Goal: Information Seeking & Learning: Check status

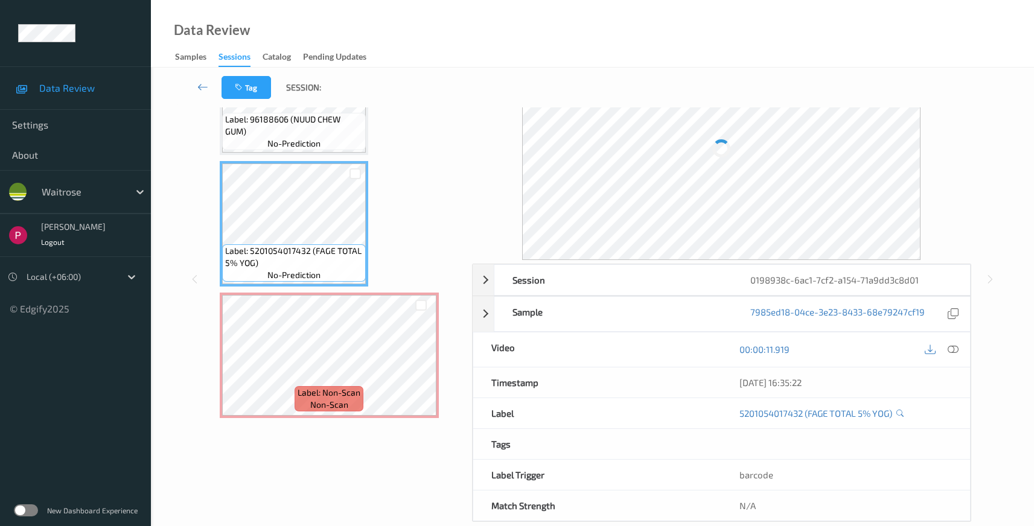
scroll to position [78, 0]
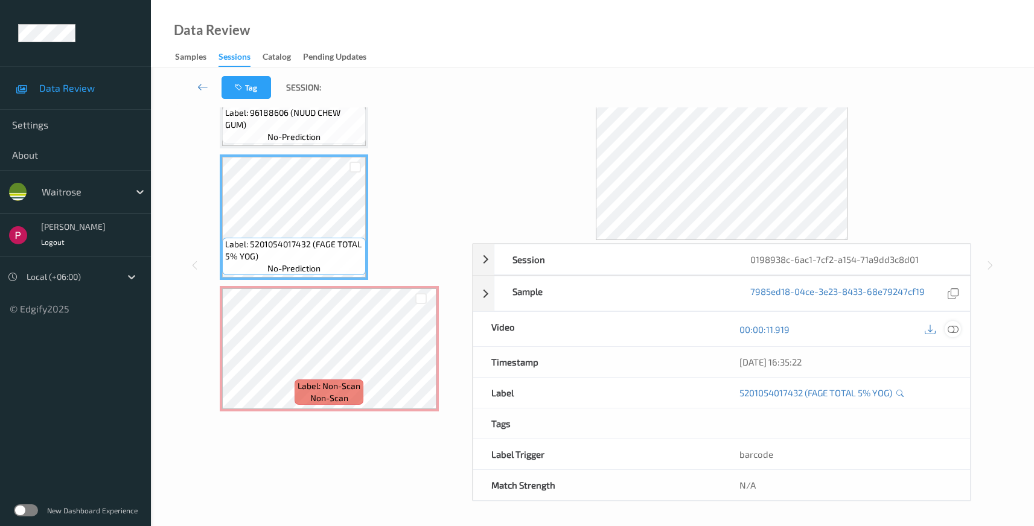
click at [953, 328] on icon at bounding box center [952, 329] width 11 height 11
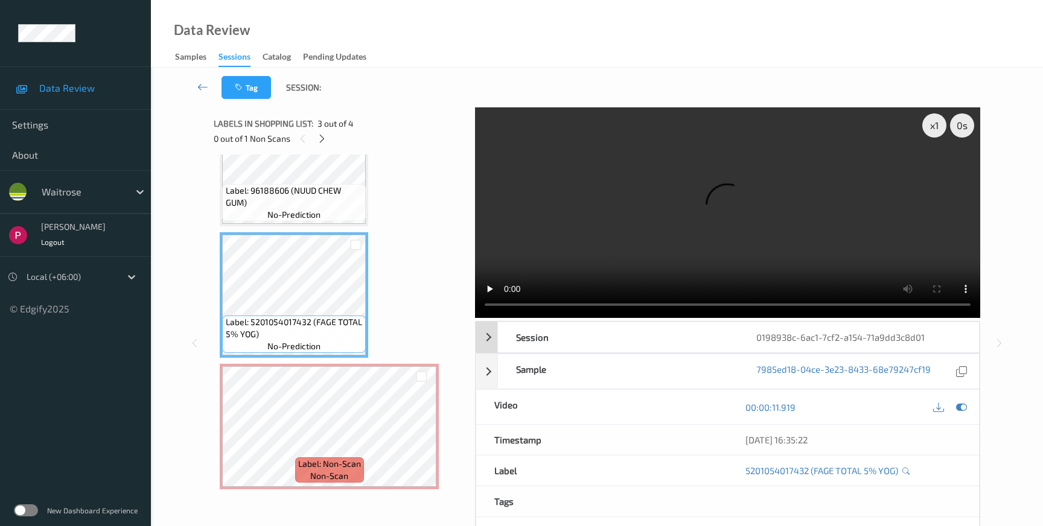
click at [906, 322] on div "0198938c-6ac1-7cf2-a154-71a9dd3c8d01" at bounding box center [858, 337] width 240 height 30
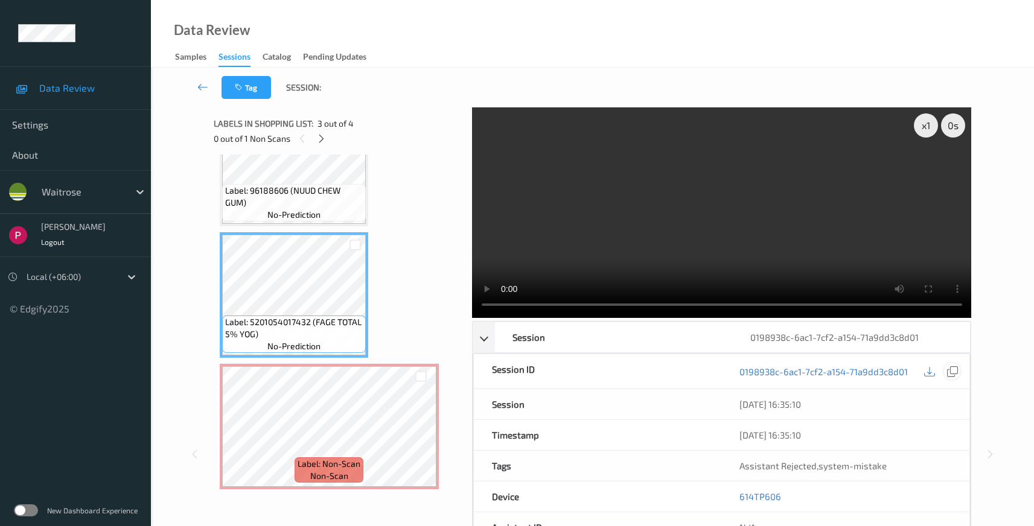
click at [954, 372] on icon at bounding box center [952, 371] width 11 height 11
drag, startPoint x: 760, startPoint y: 496, endPoint x: 735, endPoint y: 496, distance: 24.7
click at [735, 496] on div "614TP606" at bounding box center [845, 497] width 248 height 30
copy link "614TP606"
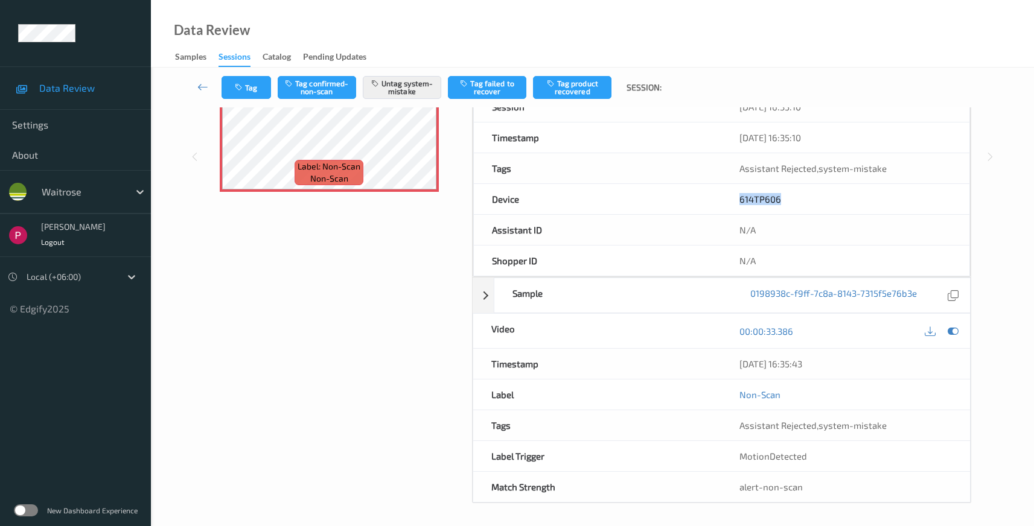
scroll to position [299, 0]
drag, startPoint x: 829, startPoint y: 362, endPoint x: 772, endPoint y: 362, distance: 57.3
click at [695, 361] on div "Timestamp 10/08/2025 16:35:43" at bounding box center [721, 362] width 498 height 31
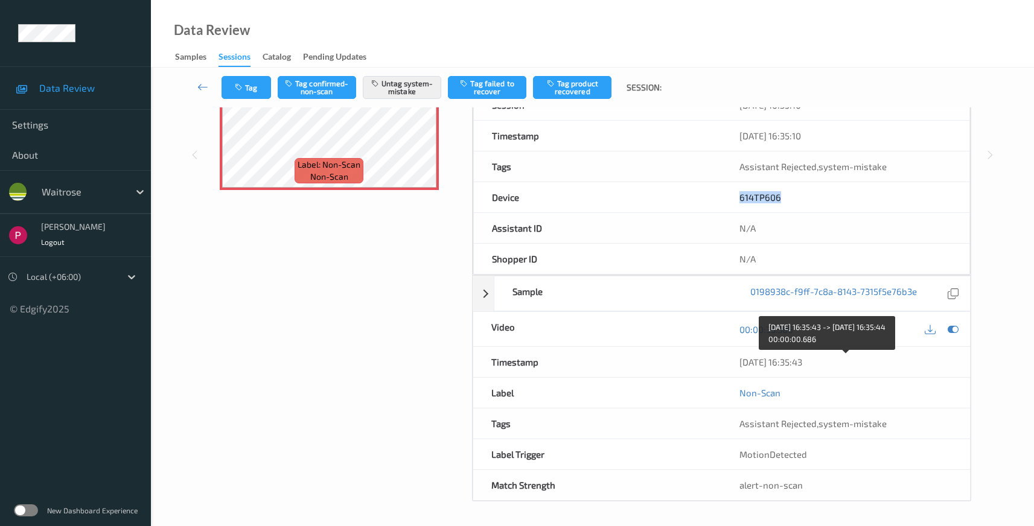
copy div "10/08/2025 16:35:43"
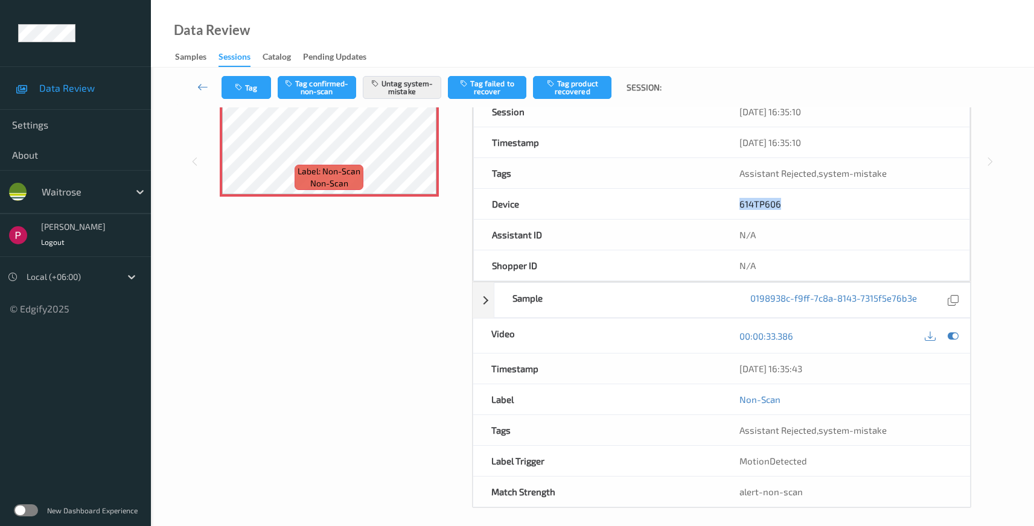
scroll to position [199, 0]
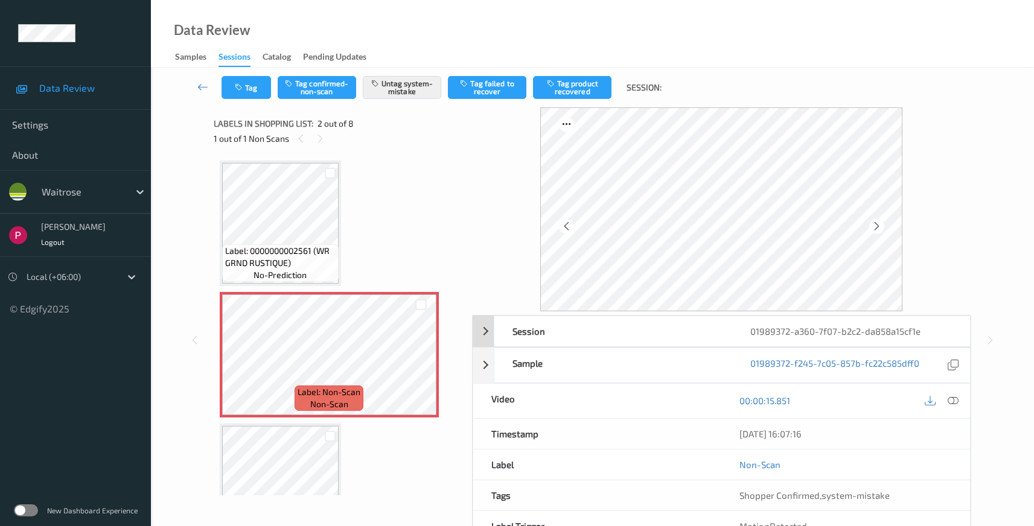
click at [929, 332] on div "01989372-a360-7f07-b2c2-da858a15cf1e" at bounding box center [851, 331] width 238 height 30
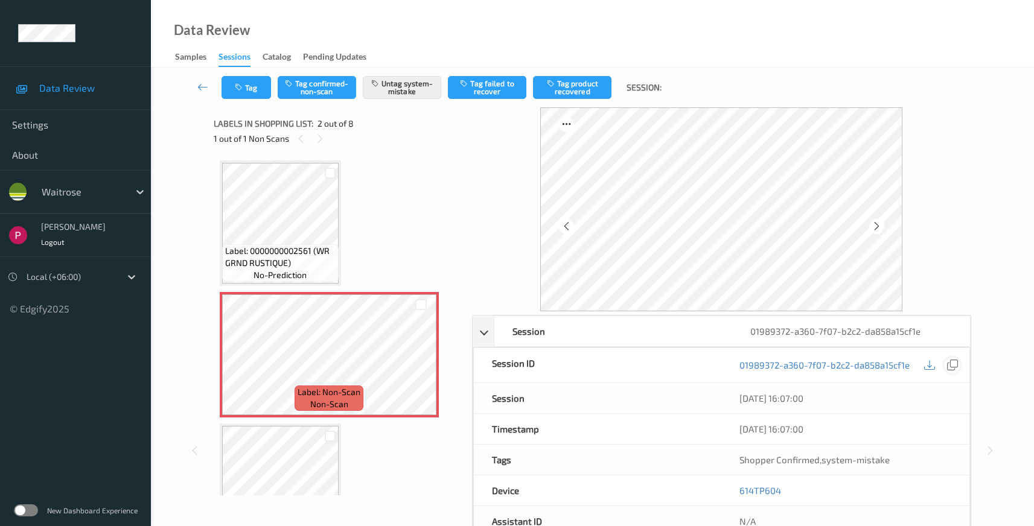
click at [954, 364] on icon at bounding box center [952, 365] width 11 height 11
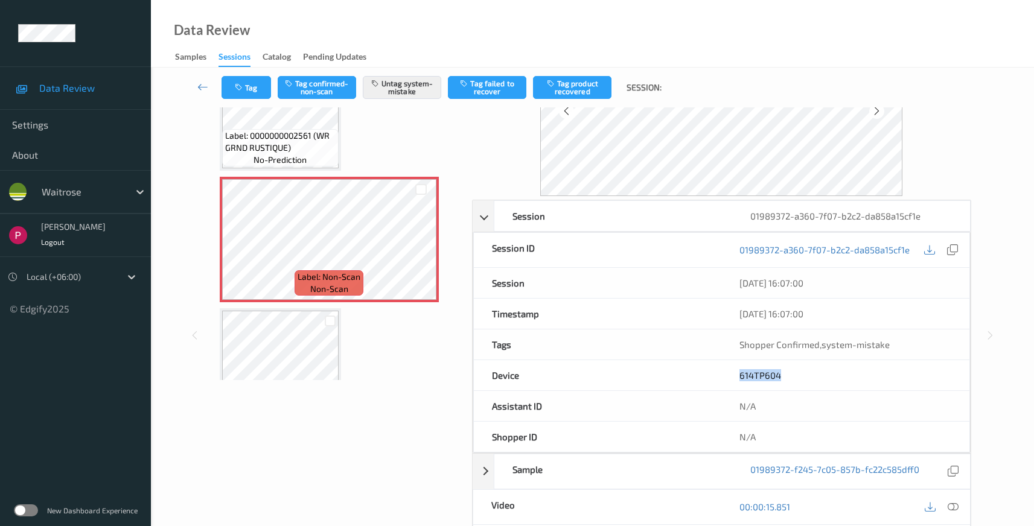
drag, startPoint x: 789, startPoint y: 372, endPoint x: 731, endPoint y: 374, distance: 58.0
click at [731, 374] on div "614TP604" at bounding box center [845, 375] width 248 height 30
copy link "614TP604"
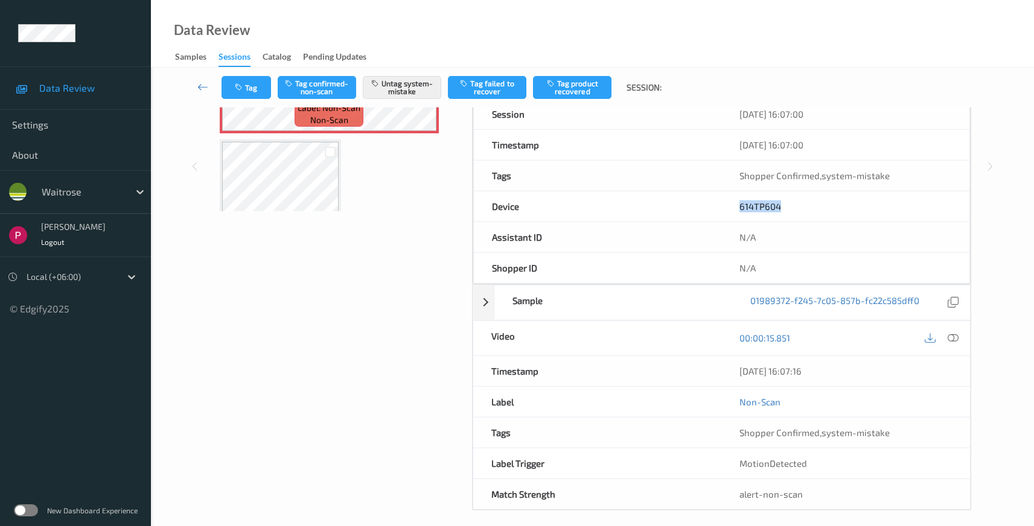
scroll to position [293, 0]
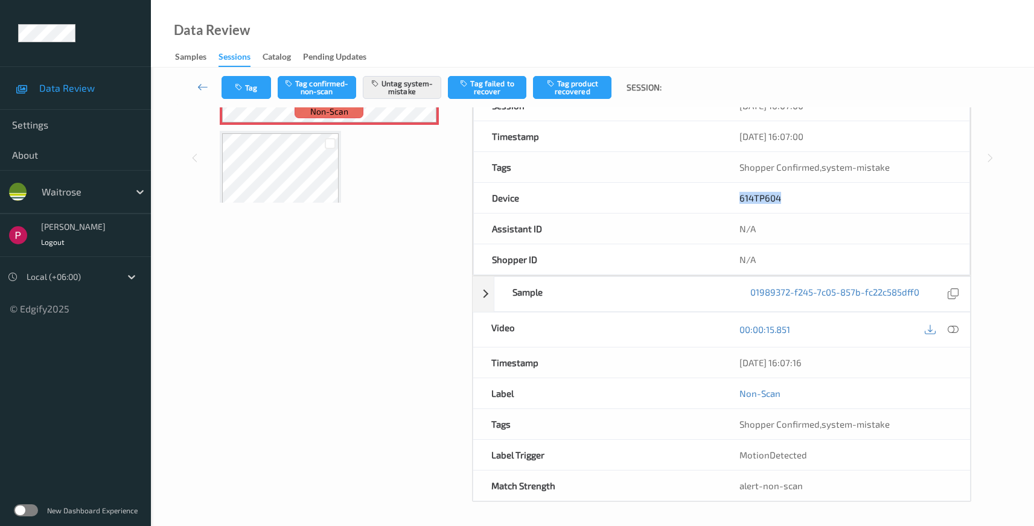
drag, startPoint x: 787, startPoint y: 357, endPoint x: 723, endPoint y: 356, distance: 64.0
click at [723, 356] on div "10/08/2025 16:07:16" at bounding box center [845, 363] width 249 height 30
copy div "10/08/2025 16:07:16"
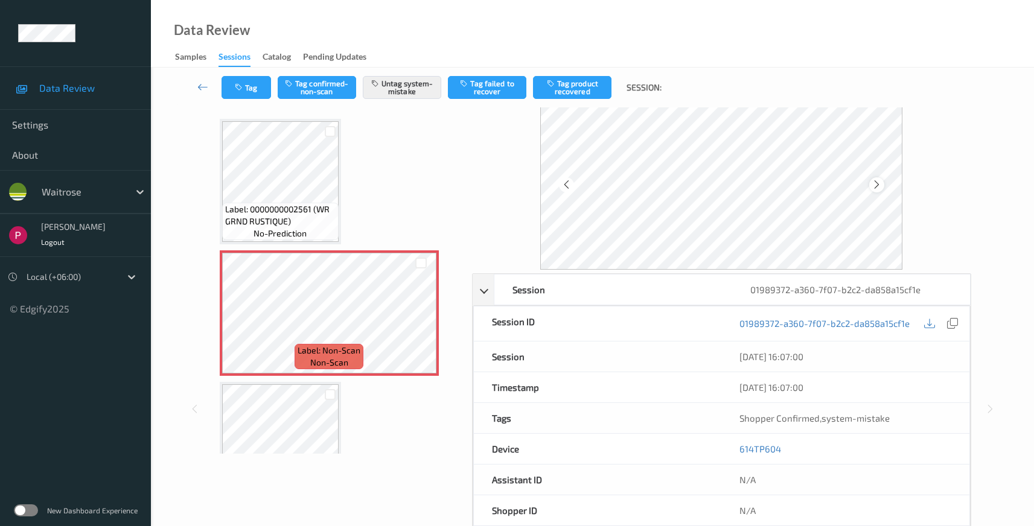
click at [876, 180] on icon at bounding box center [876, 184] width 10 height 11
click at [876, 181] on icon at bounding box center [876, 184] width 10 height 11
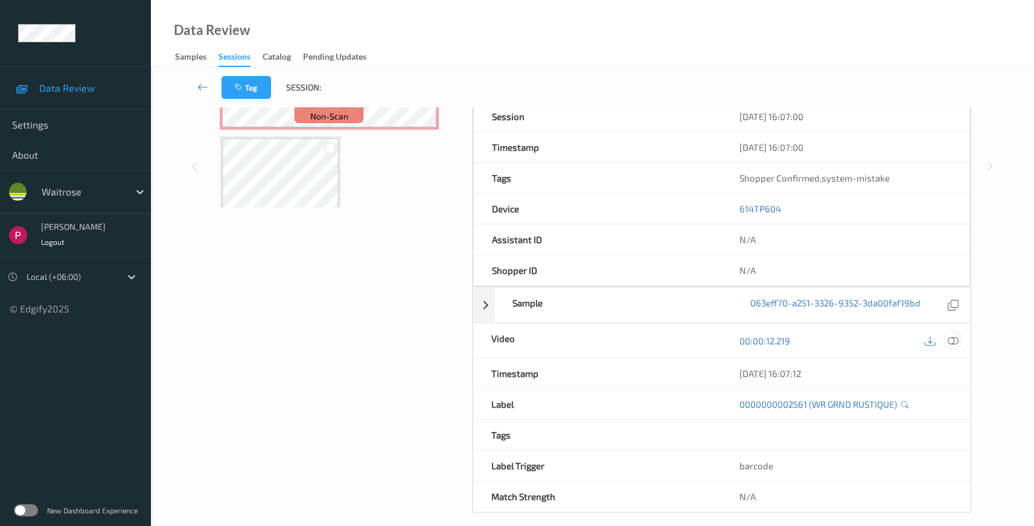
click at [952, 339] on icon at bounding box center [952, 340] width 11 height 11
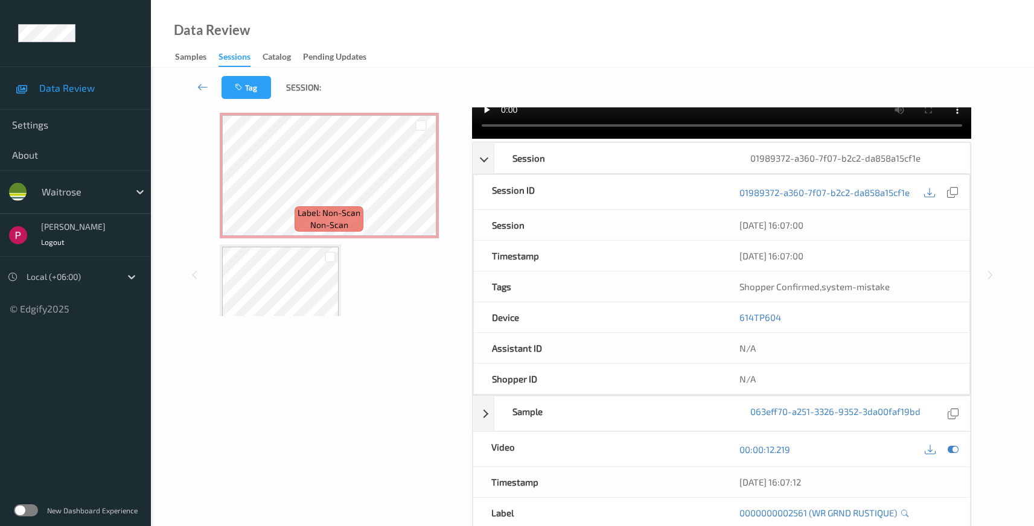
scroll to position [0, 0]
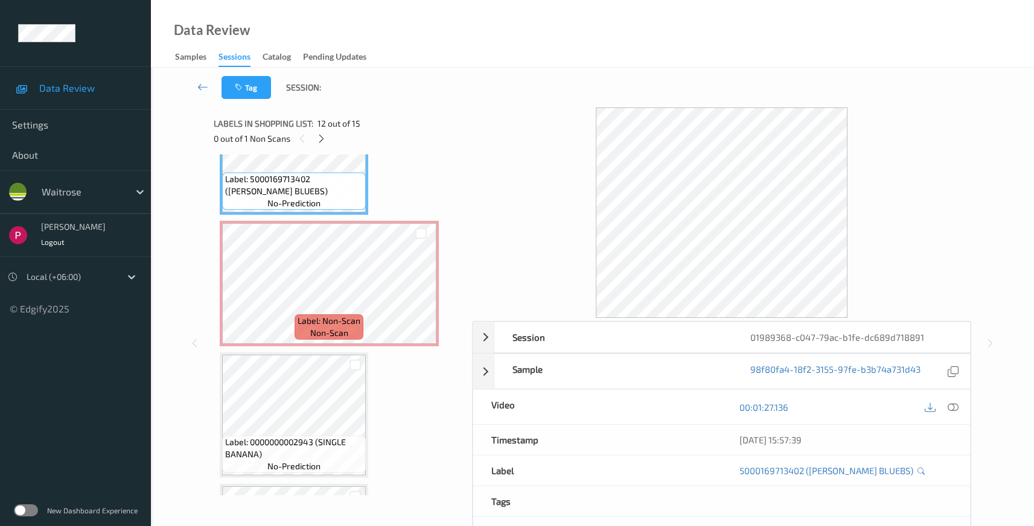
scroll to position [1530, 0]
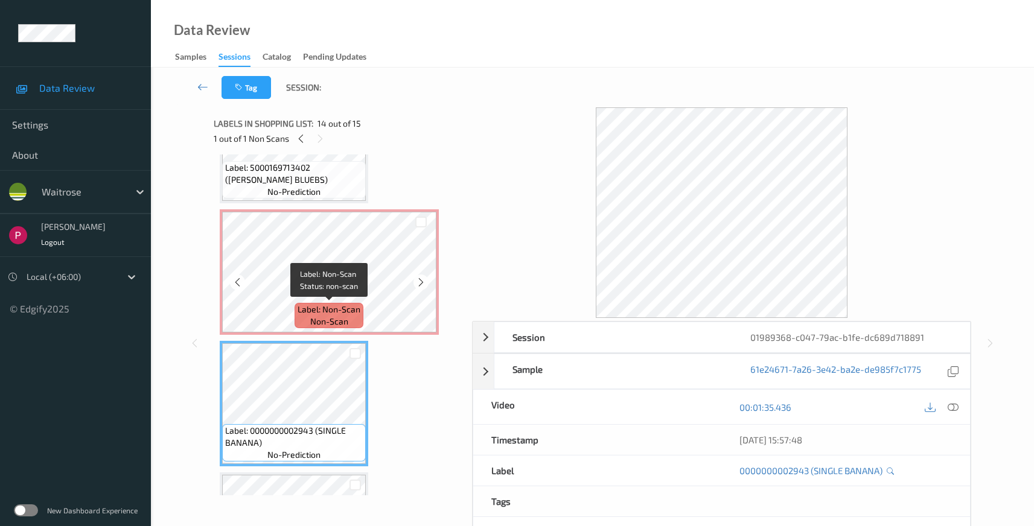
click at [310, 305] on span "Label: Non-Scan" at bounding box center [328, 310] width 63 height 12
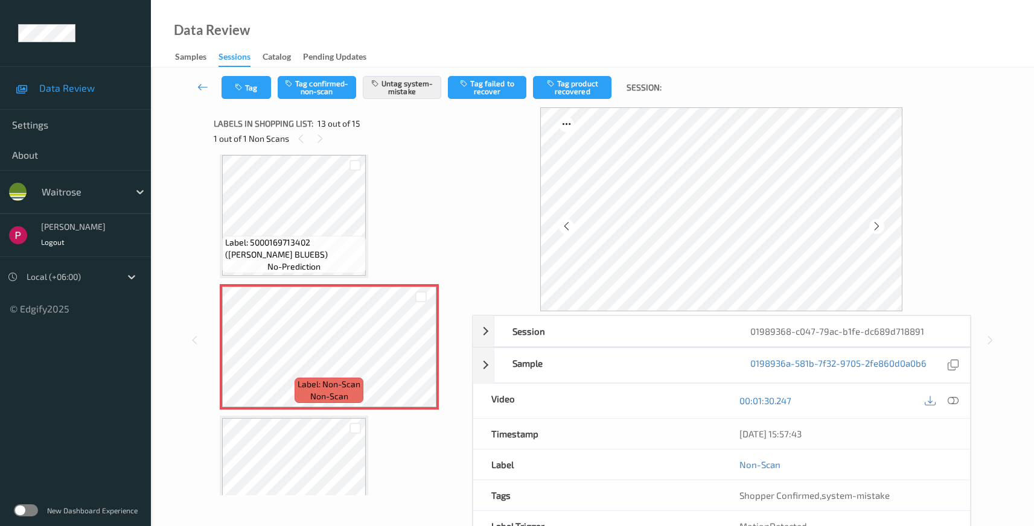
scroll to position [1434, 0]
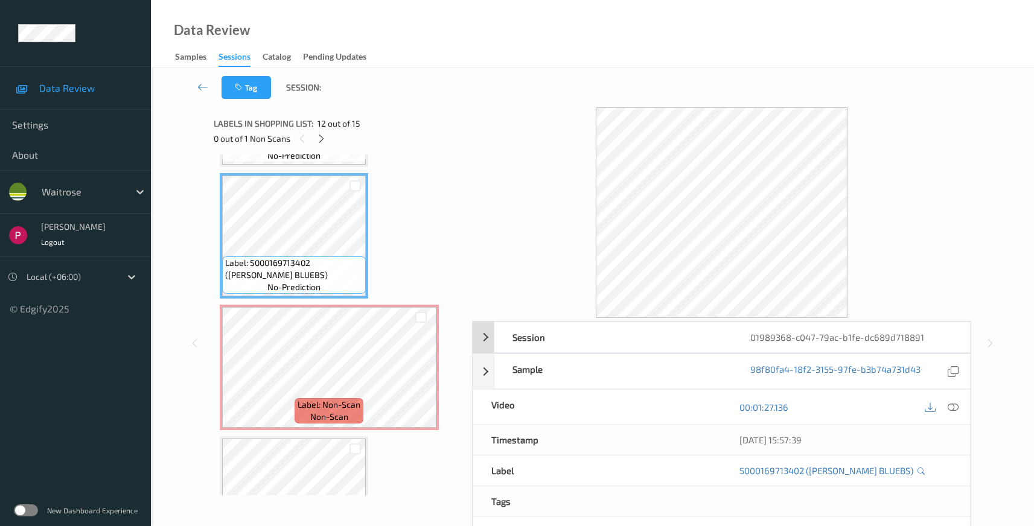
click at [891, 340] on div "01989368-c047-79ac-b1fe-dc689d718891" at bounding box center [851, 337] width 238 height 30
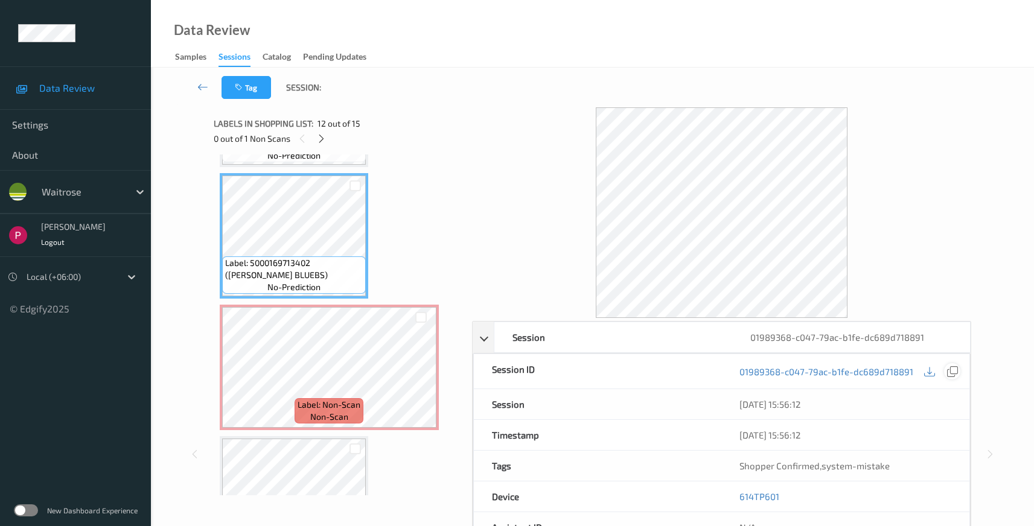
click at [952, 373] on icon at bounding box center [952, 371] width 11 height 11
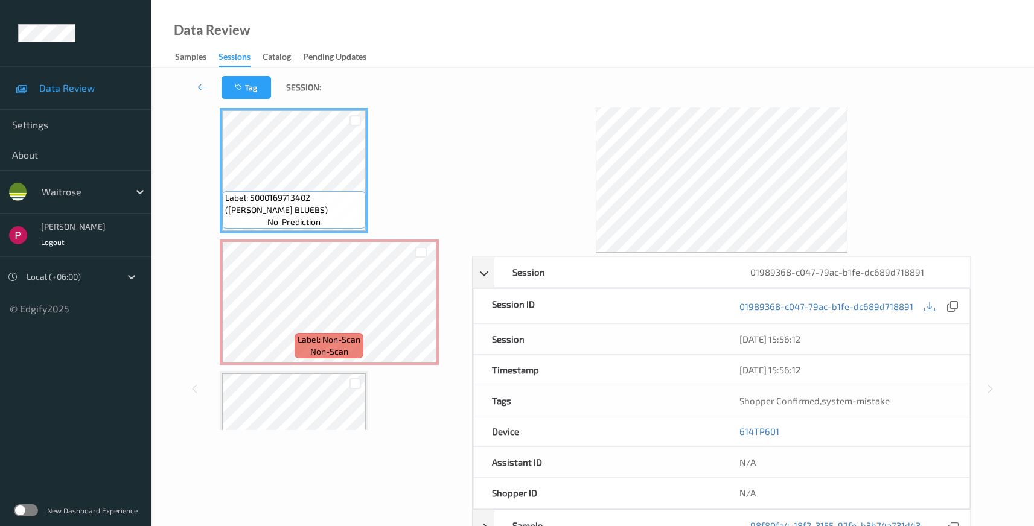
scroll to position [115, 0]
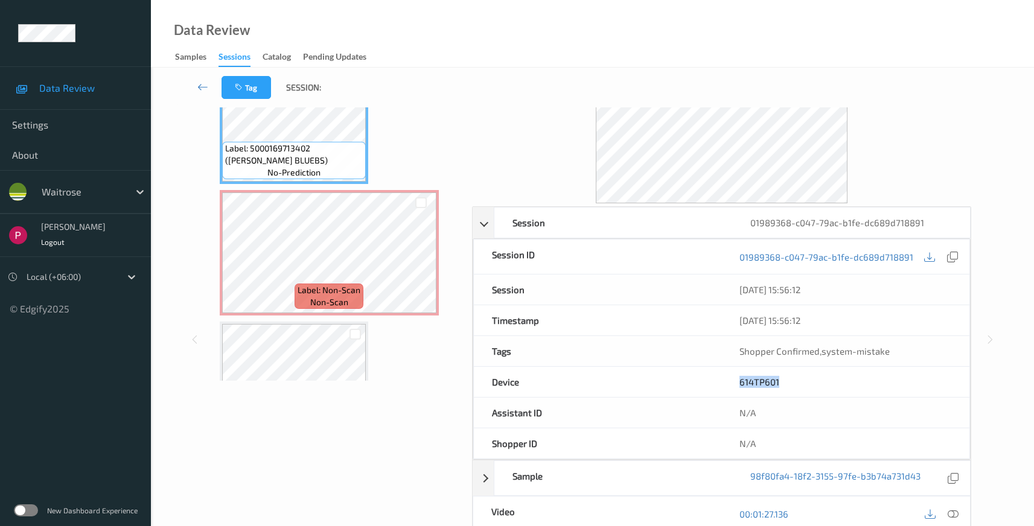
drag, startPoint x: 761, startPoint y: 386, endPoint x: 731, endPoint y: 381, distance: 30.0
click at [731, 381] on div "614TP601" at bounding box center [845, 382] width 248 height 30
copy link "614TP601"
click at [955, 514] on icon at bounding box center [952, 514] width 11 height 11
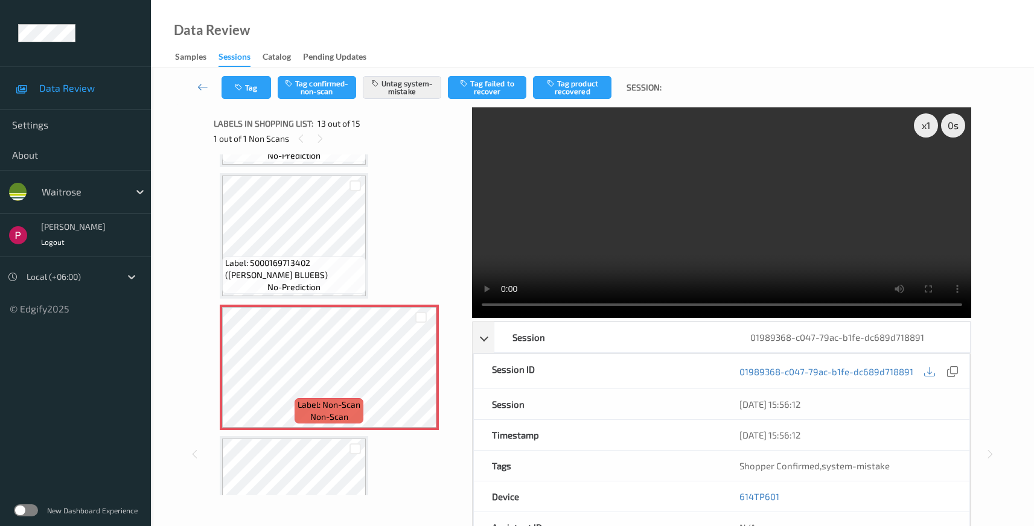
scroll to position [299, 0]
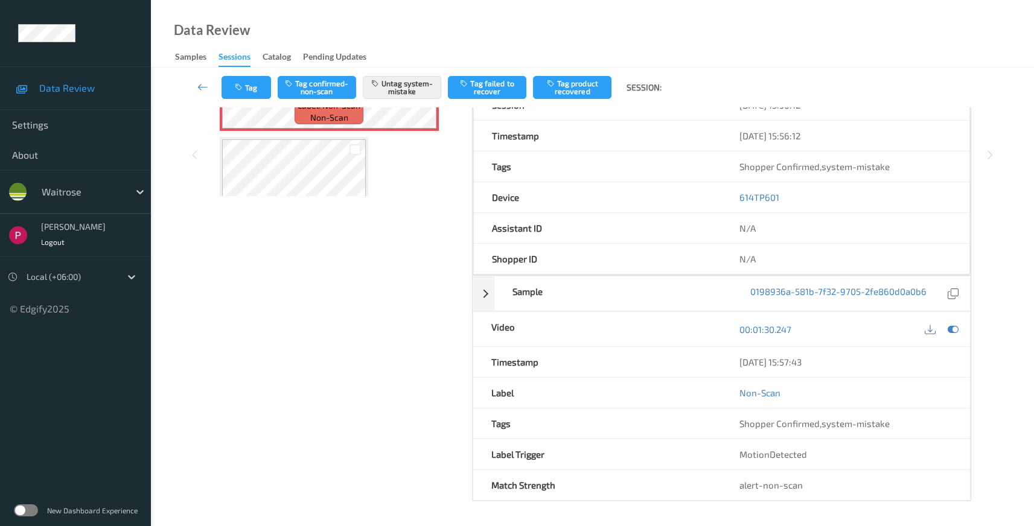
drag, startPoint x: 809, startPoint y: 332, endPoint x: 803, endPoint y: 335, distance: 6.5
click at [803, 335] on div "00:01:30.247" at bounding box center [845, 329] width 212 height 16
drag, startPoint x: 826, startPoint y: 361, endPoint x: 739, endPoint y: 364, distance: 87.5
click at [730, 361] on div "10/08/2025 15:57:43" at bounding box center [845, 362] width 249 height 30
copy div "10/08/2025 15:57:43"
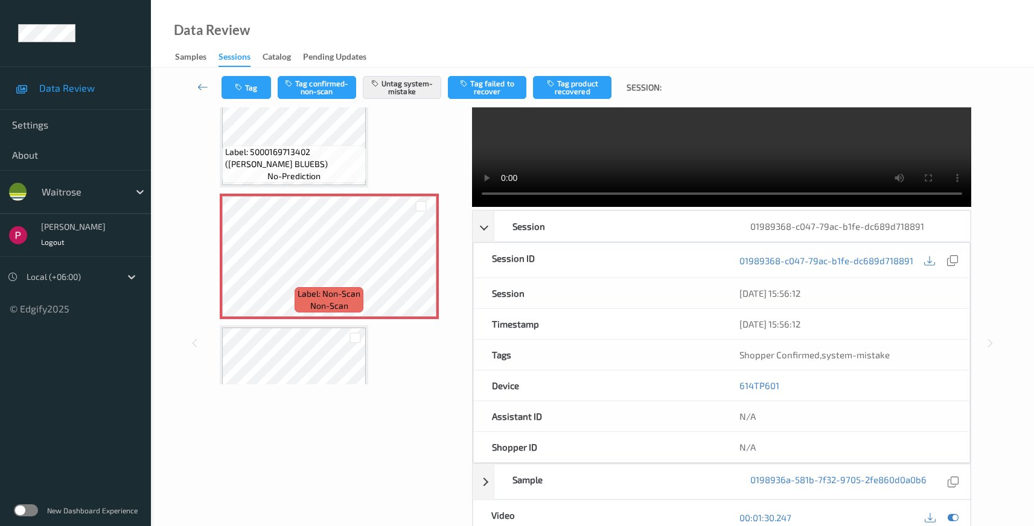
scroll to position [0, 0]
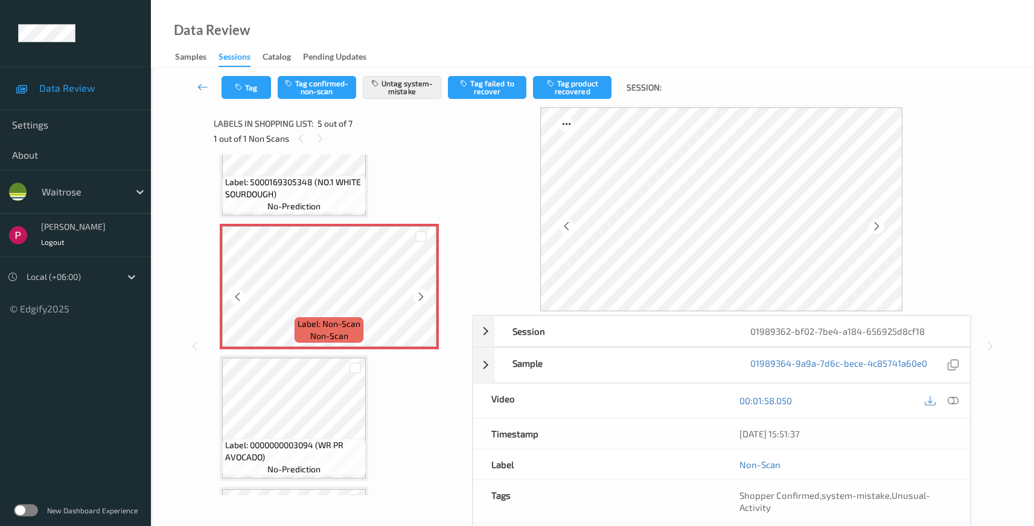
scroll to position [439, 0]
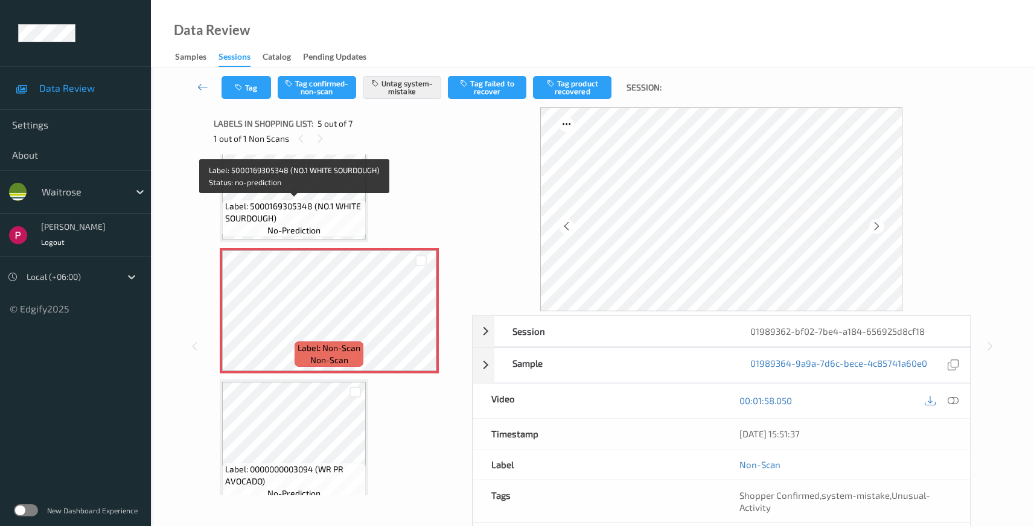
click at [319, 200] on span "Label: 5000169305348 (NO.1 WHITE SOURDOUGH)" at bounding box center [294, 212] width 138 height 24
click at [318, 216] on span "Label: 5000169305348 (NO.1 WHITE SOURDOUGH)" at bounding box center [294, 212] width 138 height 24
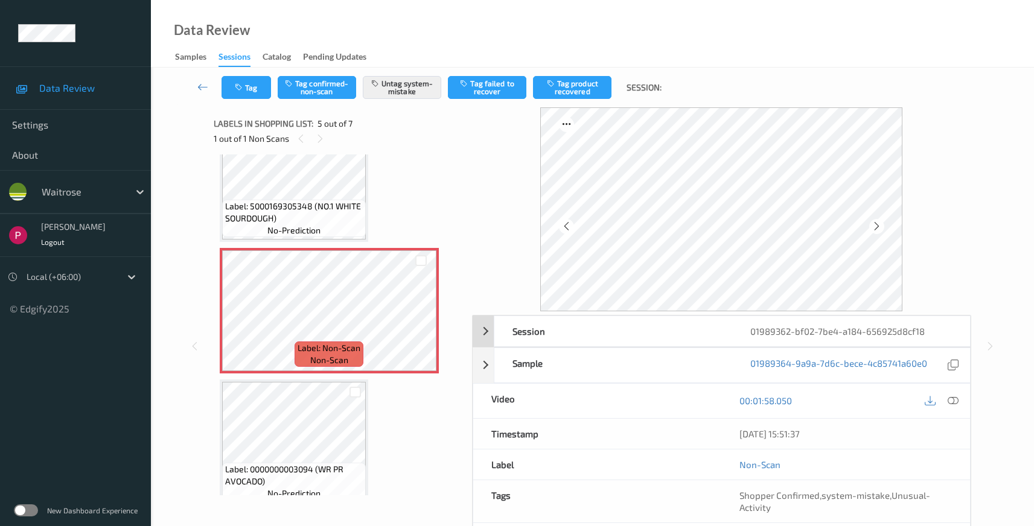
click at [935, 334] on div "01989362-bf02-7be4-a184-656925d8cf18" at bounding box center [851, 331] width 238 height 30
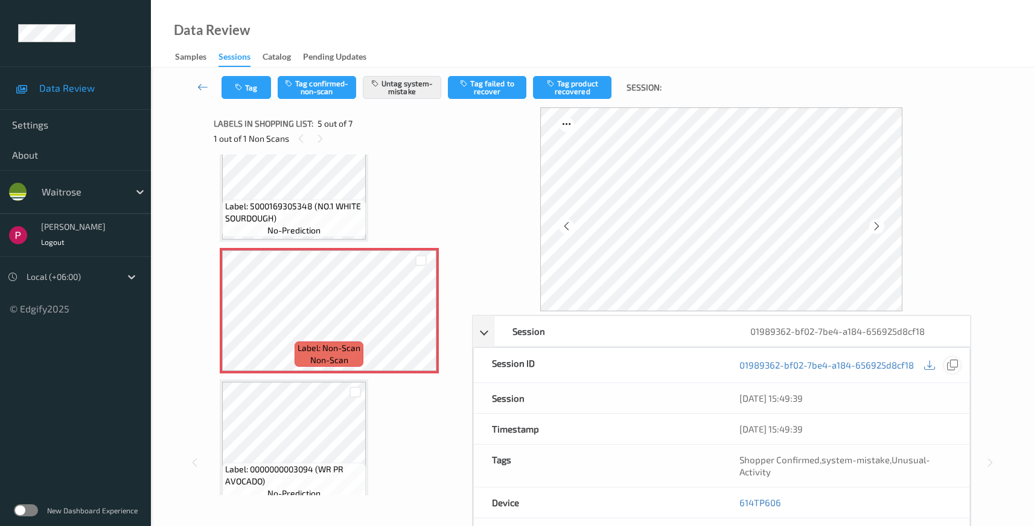
click at [955, 364] on icon at bounding box center [952, 365] width 11 height 11
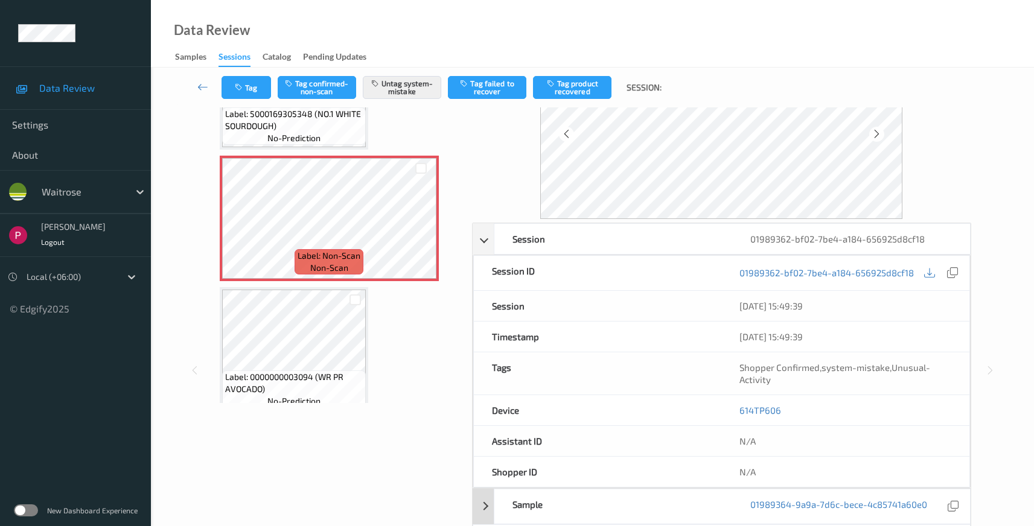
scroll to position [240, 0]
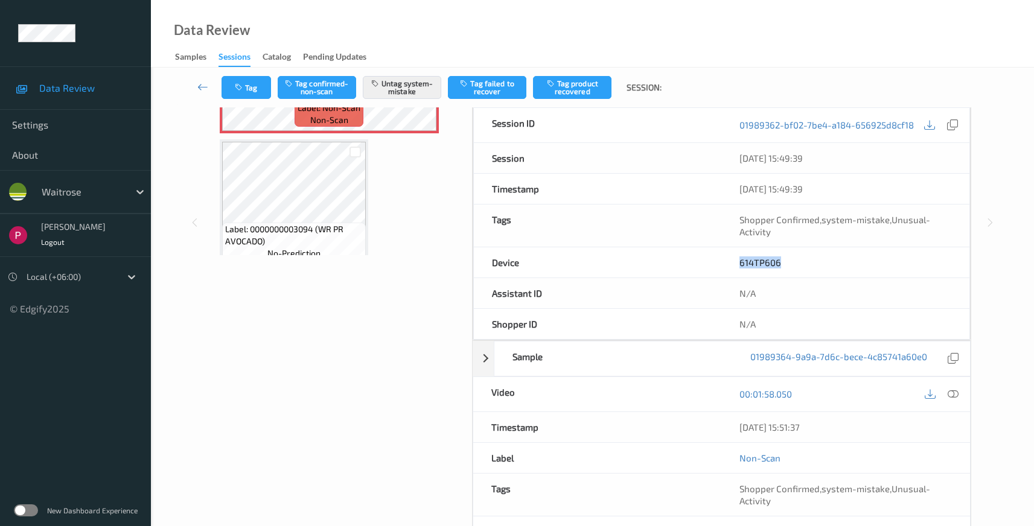
drag, startPoint x: 796, startPoint y: 264, endPoint x: 703, endPoint y: 269, distance: 93.7
click at [703, 269] on div "Device 614TP606" at bounding box center [721, 262] width 497 height 31
copy div "614TP606"
drag, startPoint x: 787, startPoint y: 428, endPoint x: 730, endPoint y: 415, distance: 58.3
click at [717, 421] on div "Timestamp 10/08/2025 15:51:37" at bounding box center [721, 427] width 498 height 31
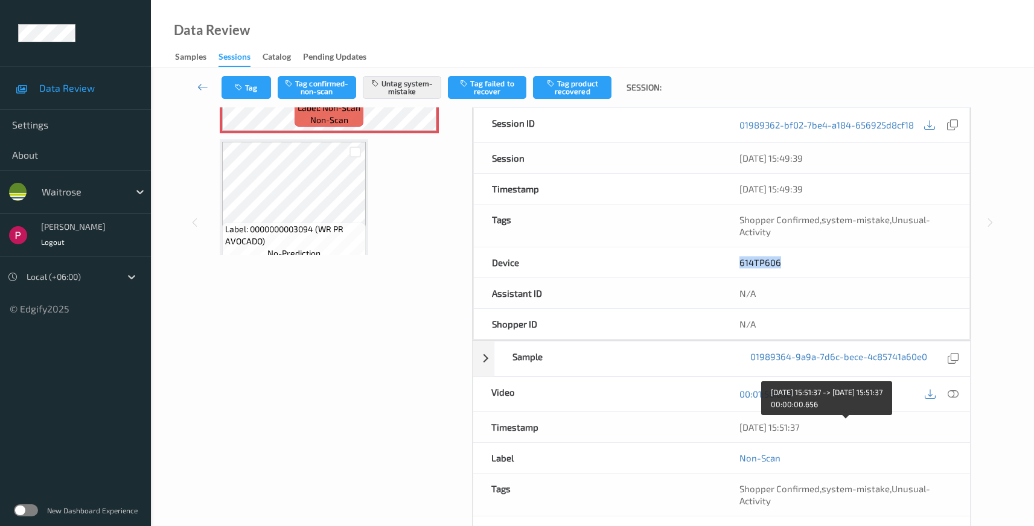
click at [833, 434] on div "10/08/2025 15:51:37" at bounding box center [845, 427] width 249 height 30
drag, startPoint x: 831, startPoint y: 425, endPoint x: 798, endPoint y: 437, distance: 35.3
click at [739, 425] on div "10/08/2025 15:51:37" at bounding box center [845, 427] width 249 height 30
copy div "10/08/2025 15:51:37"
click at [950, 391] on icon at bounding box center [952, 394] width 11 height 11
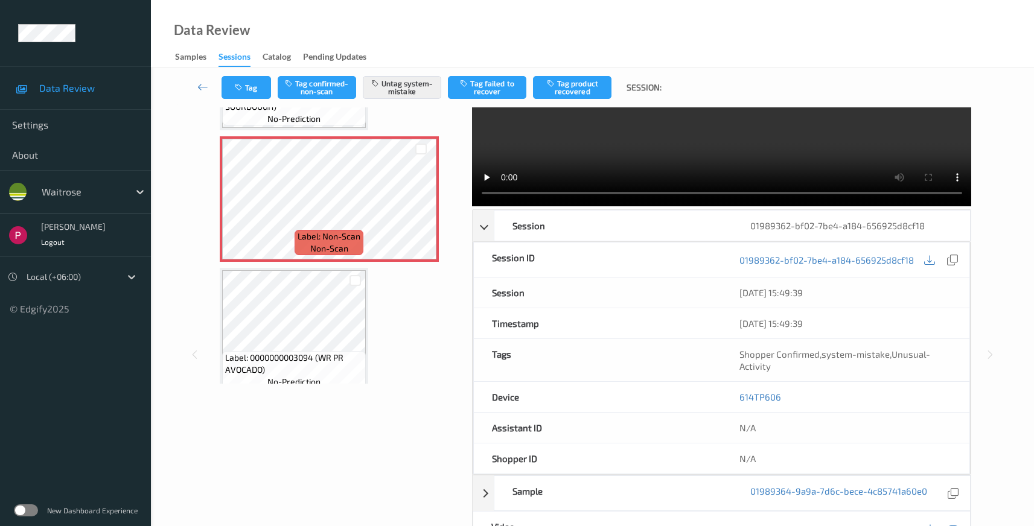
scroll to position [0, 0]
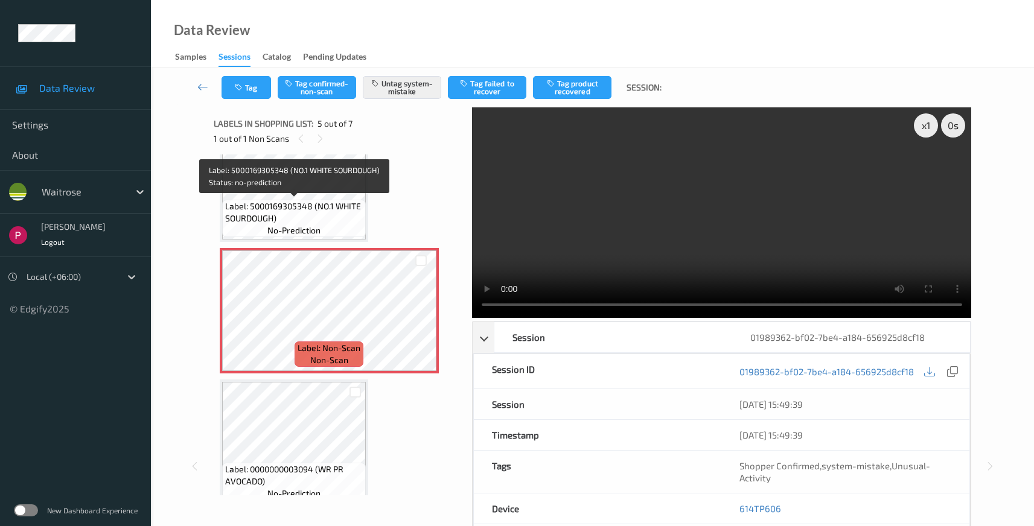
click at [284, 202] on span "Label: 5000169305348 (NO.1 WHITE SOURDOUGH)" at bounding box center [294, 212] width 138 height 24
click at [305, 205] on span "Label: 5000169305348 (NO.1 WHITE SOURDOUGH)" at bounding box center [294, 212] width 138 height 24
click at [320, 210] on span "Label: 5000169305348 (NO.1 WHITE SOURDOUGH)" at bounding box center [294, 212] width 138 height 24
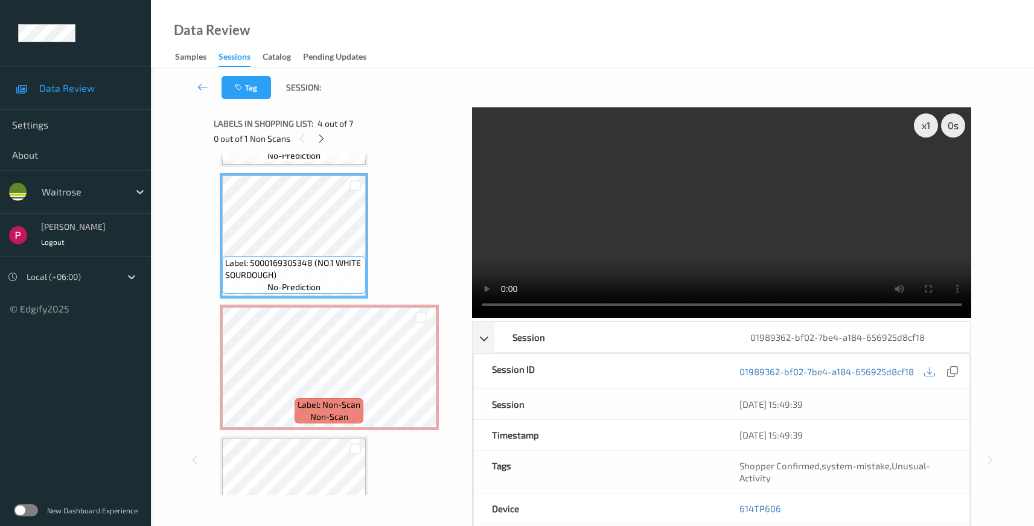
scroll to position [378, 0]
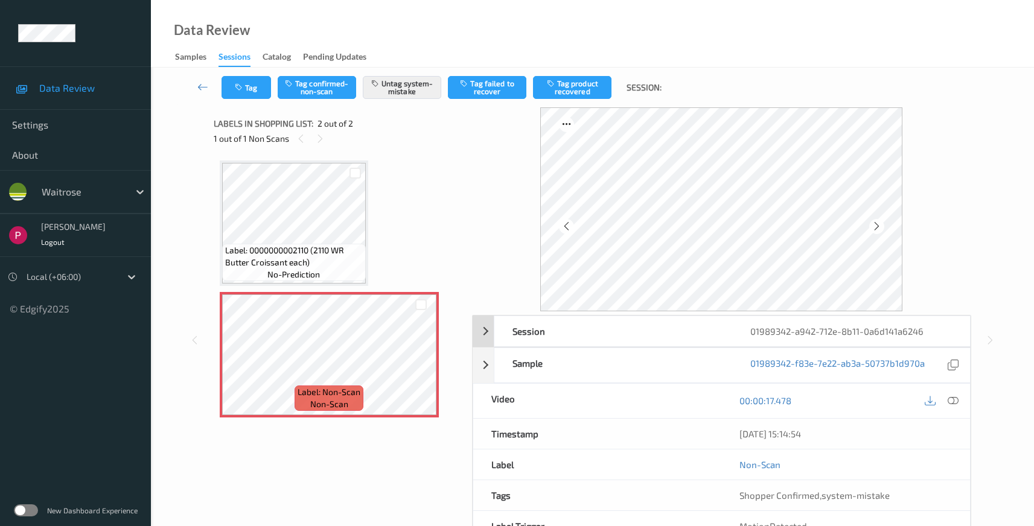
click at [908, 331] on div "01989342-a942-712e-8b11-0a6d141a6246" at bounding box center [851, 331] width 238 height 30
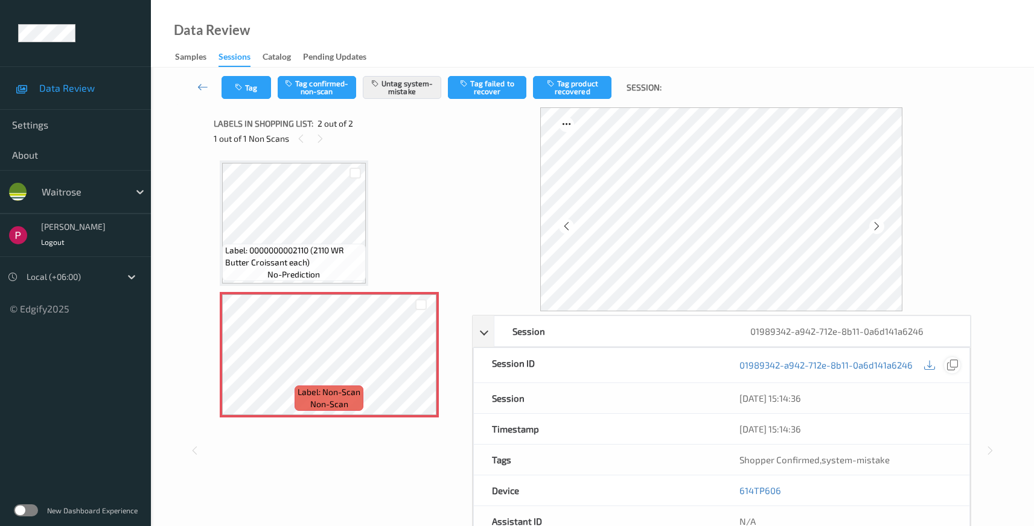
click at [950, 366] on icon at bounding box center [952, 365] width 11 height 11
drag, startPoint x: 789, startPoint y: 494, endPoint x: 727, endPoint y: 489, distance: 61.8
click at [727, 489] on div "614TP606" at bounding box center [845, 490] width 248 height 30
copy link "614TP606"
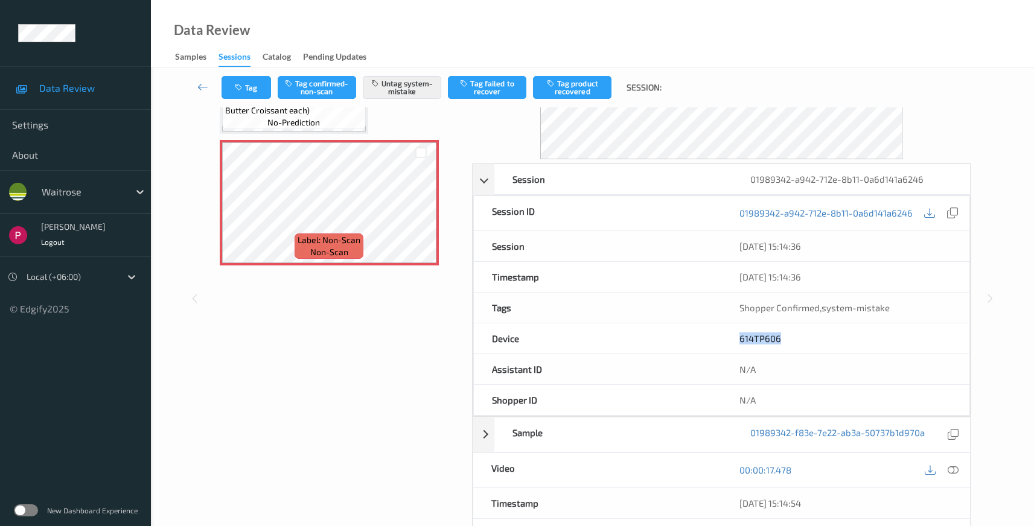
scroll to position [220, 0]
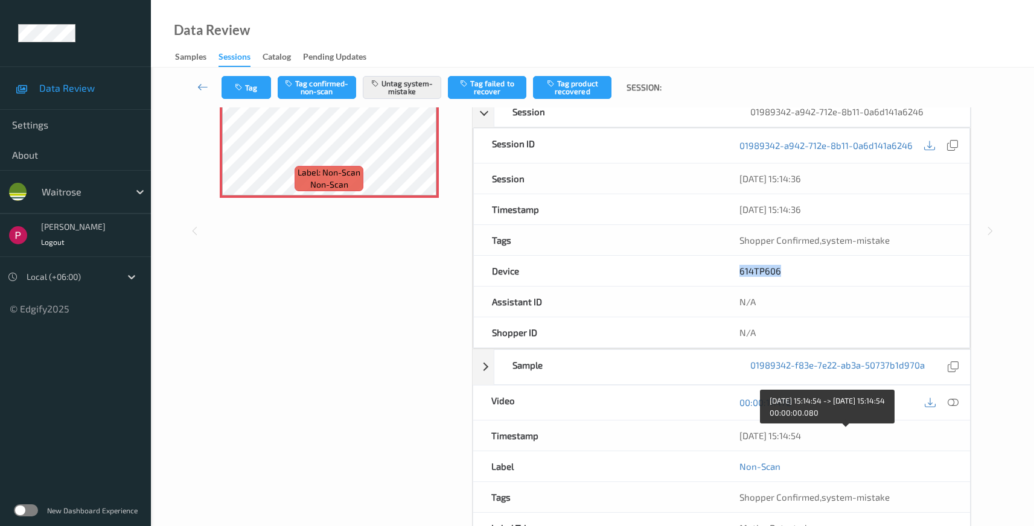
drag, startPoint x: 801, startPoint y: 440, endPoint x: 697, endPoint y: 437, distance: 104.4
click at [694, 437] on div "Timestamp 10/08/2025 15:14:54" at bounding box center [721, 436] width 498 height 31
copy div "10/08/2025 15:14:54"
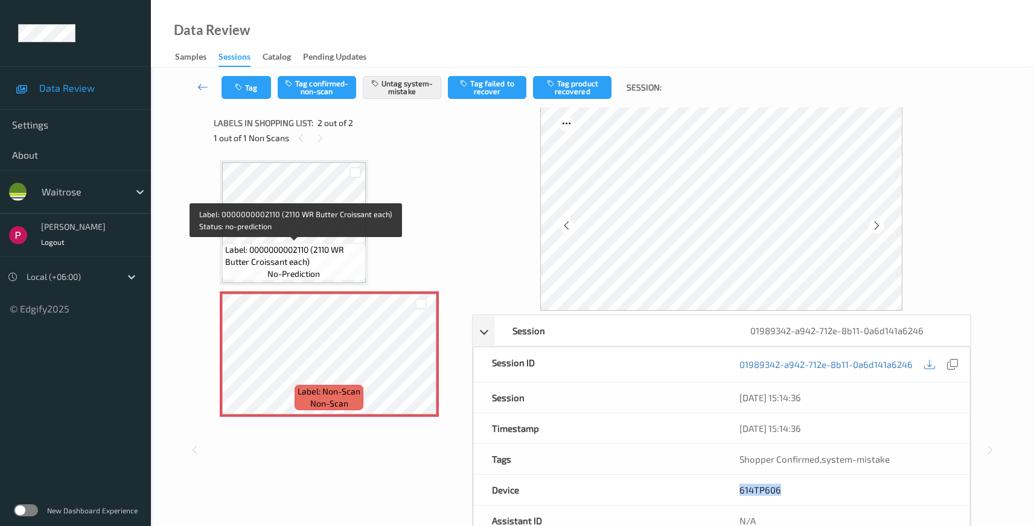
scroll to position [0, 0]
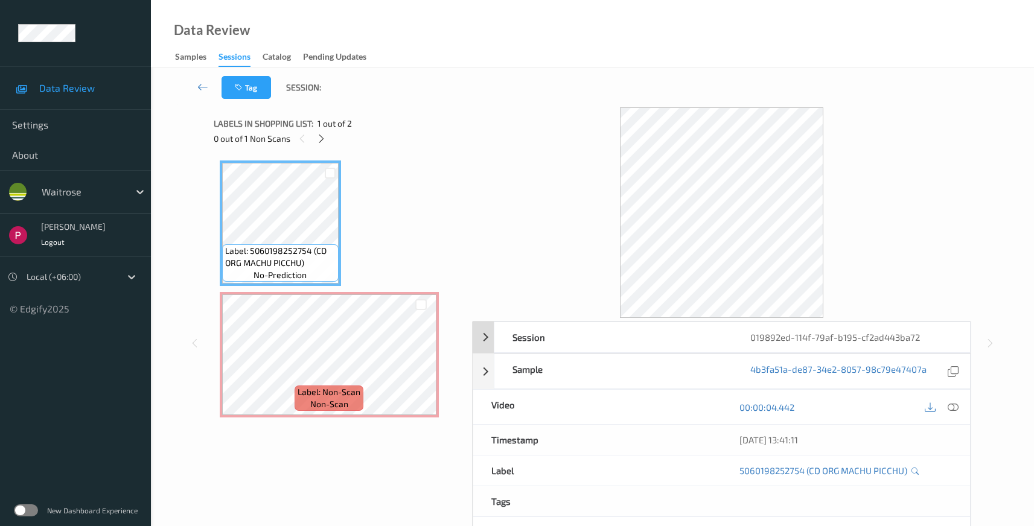
click at [652, 341] on div "Session" at bounding box center [613, 337] width 238 height 30
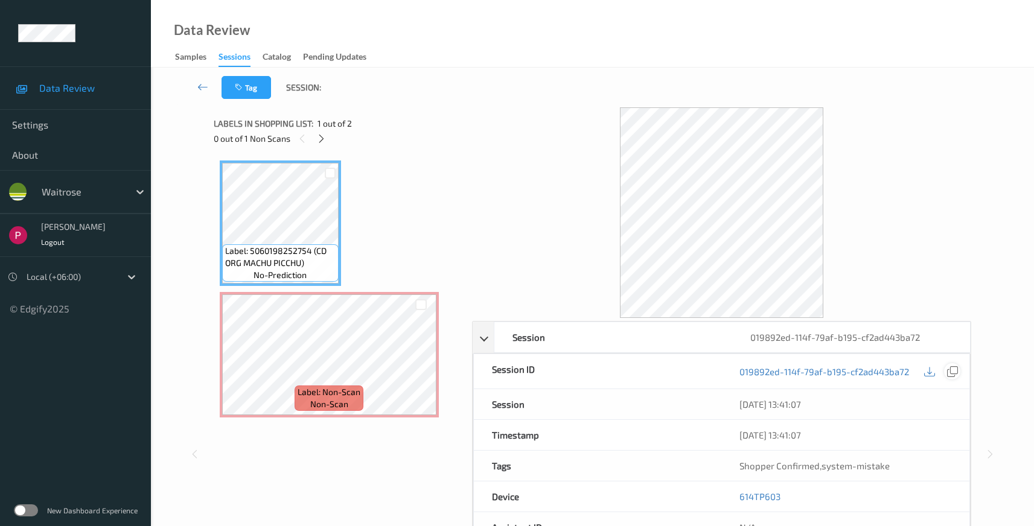
click at [952, 373] on icon at bounding box center [952, 371] width 11 height 11
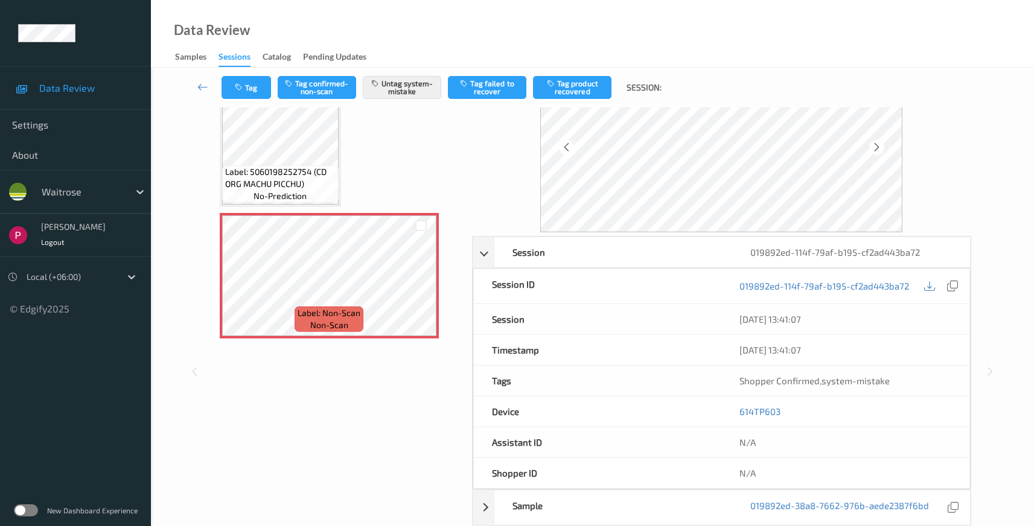
scroll to position [79, 0]
drag, startPoint x: 793, startPoint y: 407, endPoint x: 727, endPoint y: 400, distance: 66.2
click at [714, 402] on div "Device 614TP603" at bounding box center [721, 411] width 497 height 31
copy div "Device 614TP603"
click at [796, 402] on div "614TP603" at bounding box center [845, 411] width 248 height 30
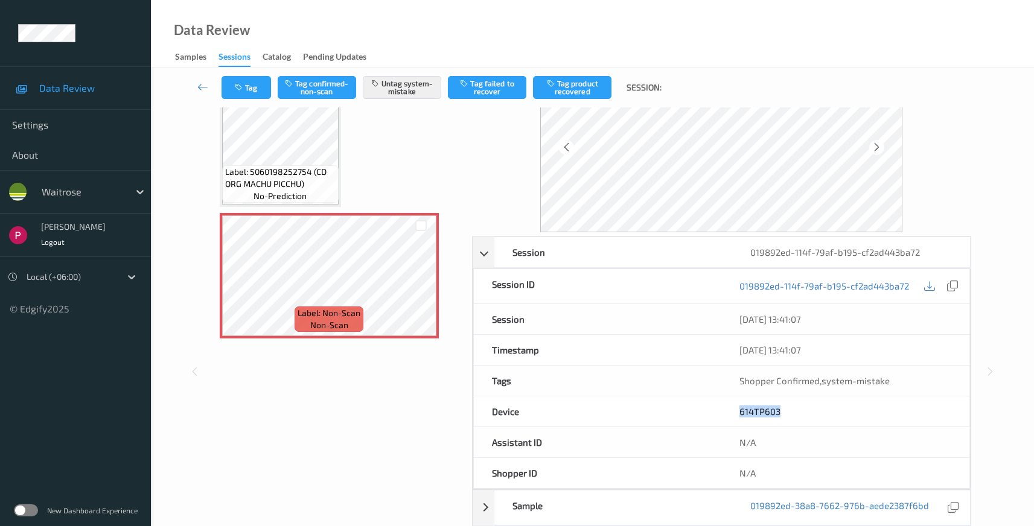
drag, startPoint x: 773, startPoint y: 413, endPoint x: 757, endPoint y: 400, distance: 20.6
click at [736, 410] on div "614TP603" at bounding box center [845, 411] width 248 height 30
copy link "614TP603"
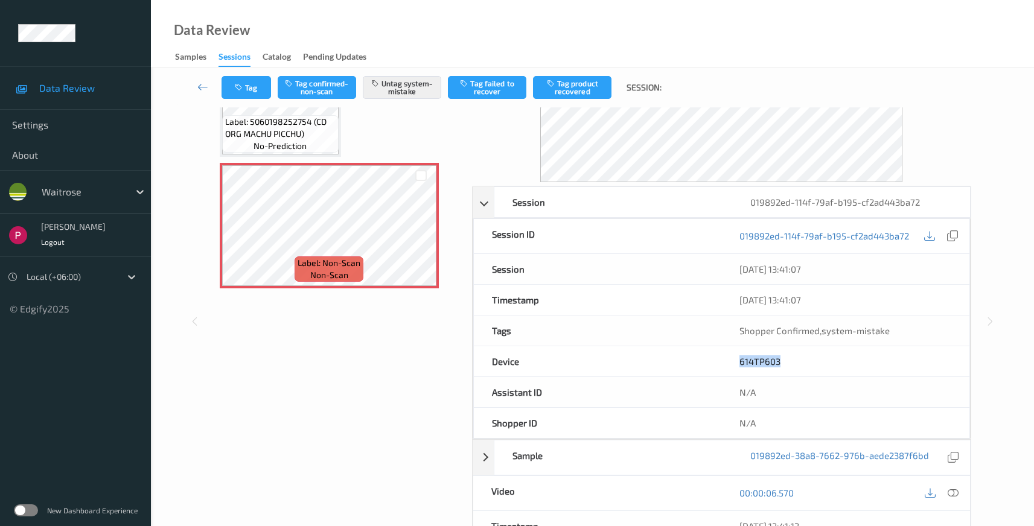
scroll to position [191, 0]
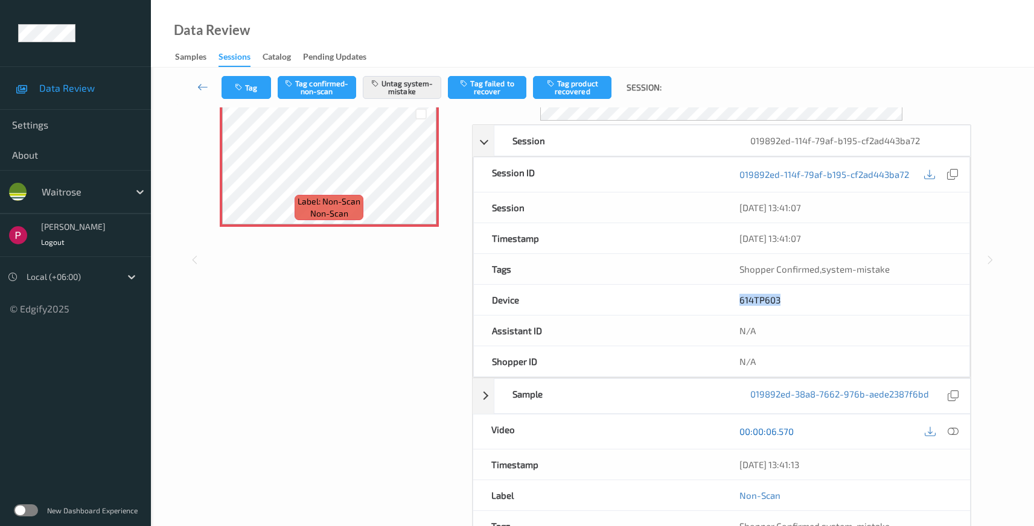
drag, startPoint x: 827, startPoint y: 468, endPoint x: 777, endPoint y: 436, distance: 59.1
click at [726, 462] on div "[DATE] 13:41:13" at bounding box center [845, 465] width 249 height 30
copy div "[DATE] 13:41:13"
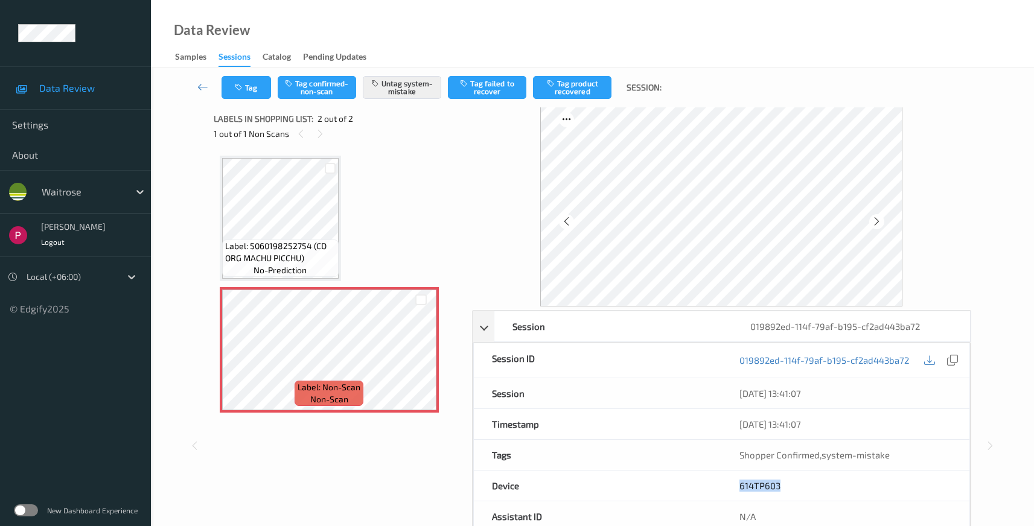
scroll to position [0, 0]
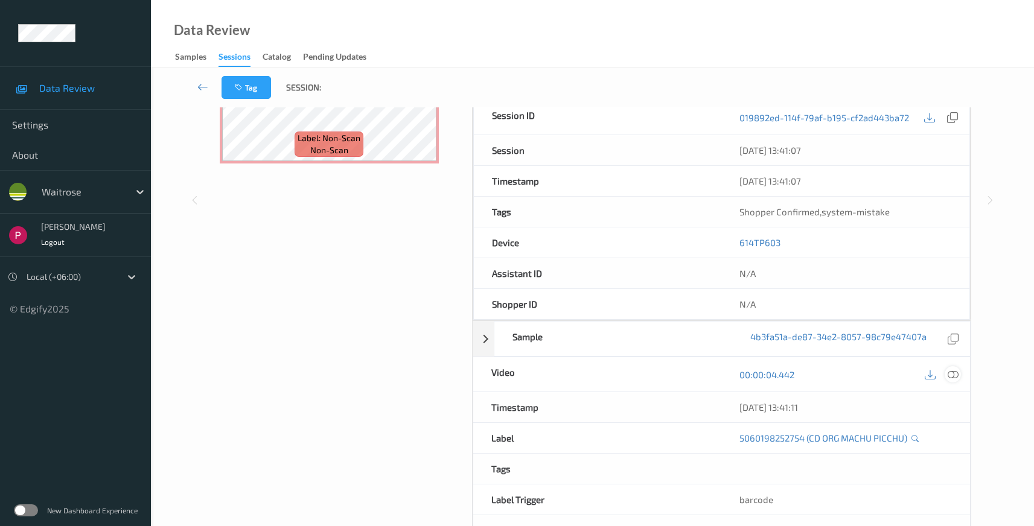
click at [955, 374] on icon at bounding box center [952, 374] width 11 height 11
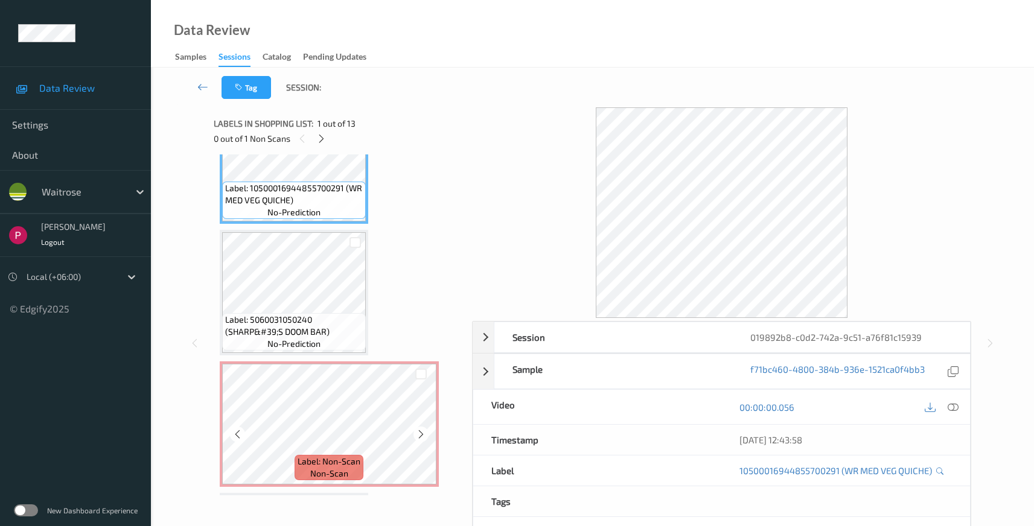
scroll to position [68, 0]
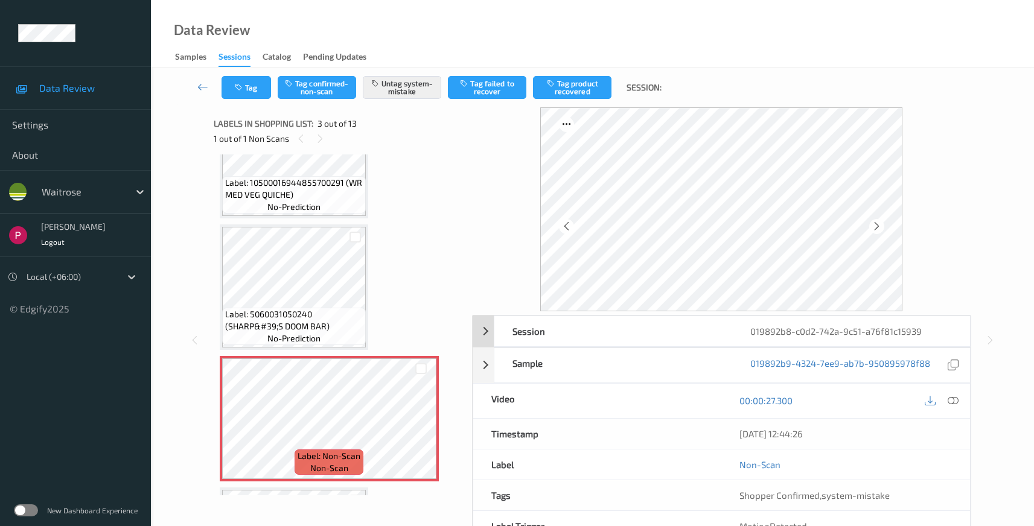
click at [909, 332] on div "019892b8-c0d2-742a-9c51-a76f81c15939" at bounding box center [851, 331] width 238 height 30
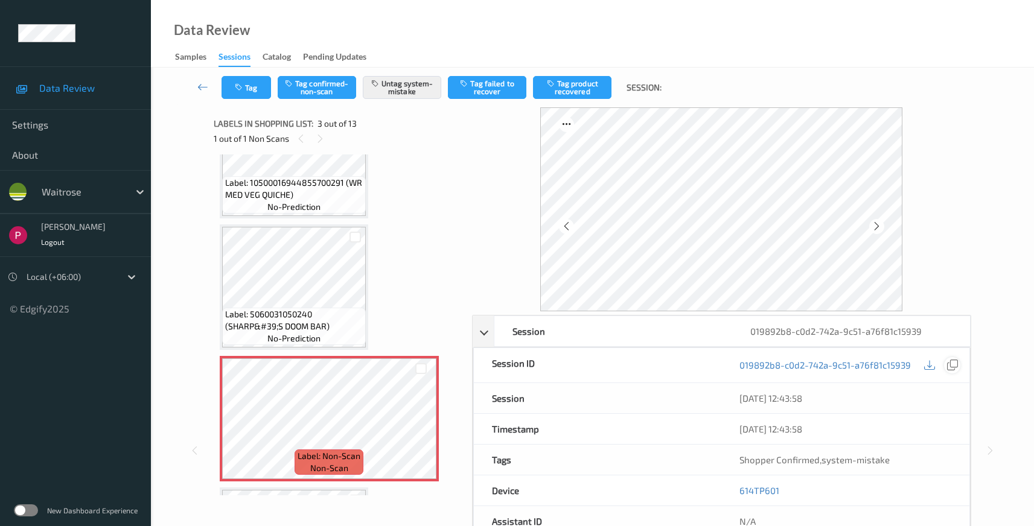
click at [947, 364] on icon at bounding box center [952, 365] width 11 height 11
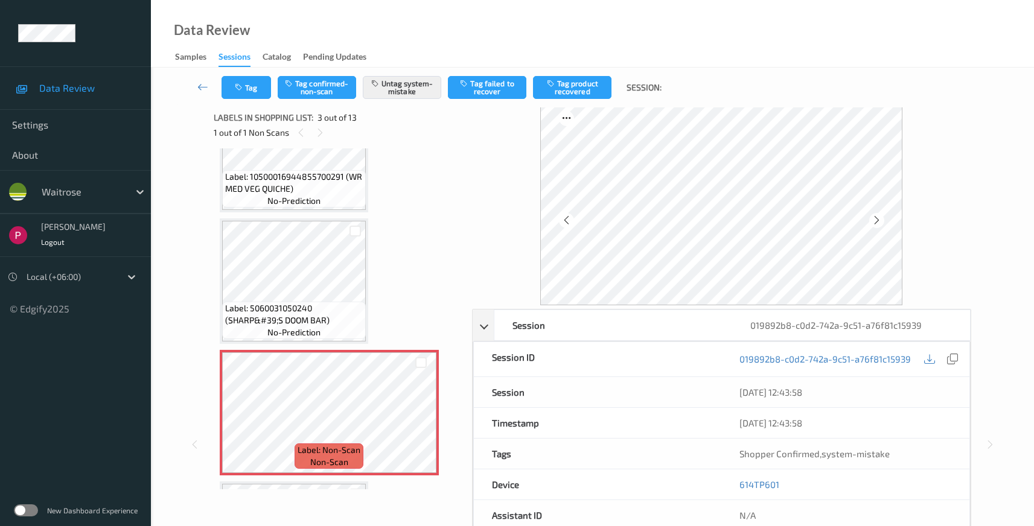
scroll to position [22, 0]
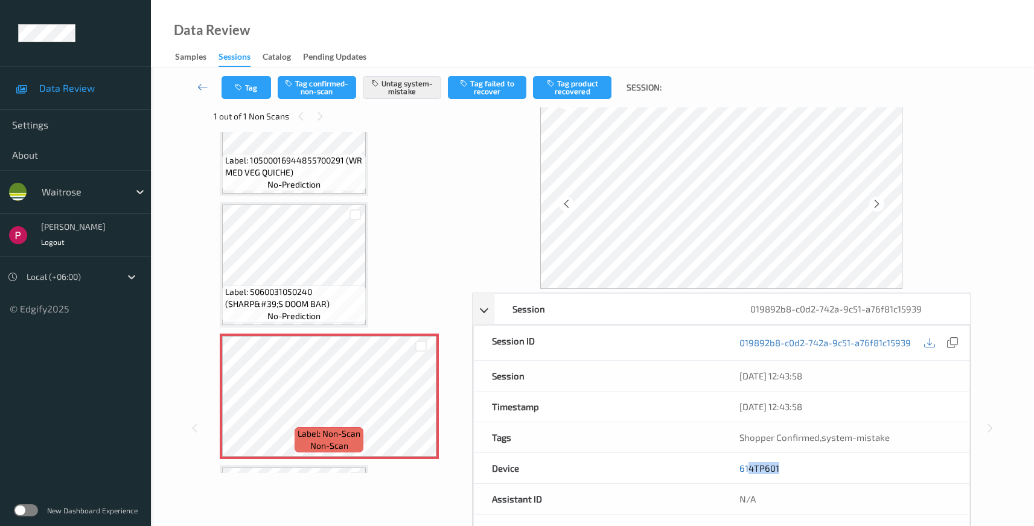
drag, startPoint x: 784, startPoint y: 468, endPoint x: 744, endPoint y: 463, distance: 40.7
click at [746, 466] on div "614TP601" at bounding box center [845, 468] width 248 height 30
click at [744, 463] on link "614TP601" at bounding box center [759, 468] width 40 height 11
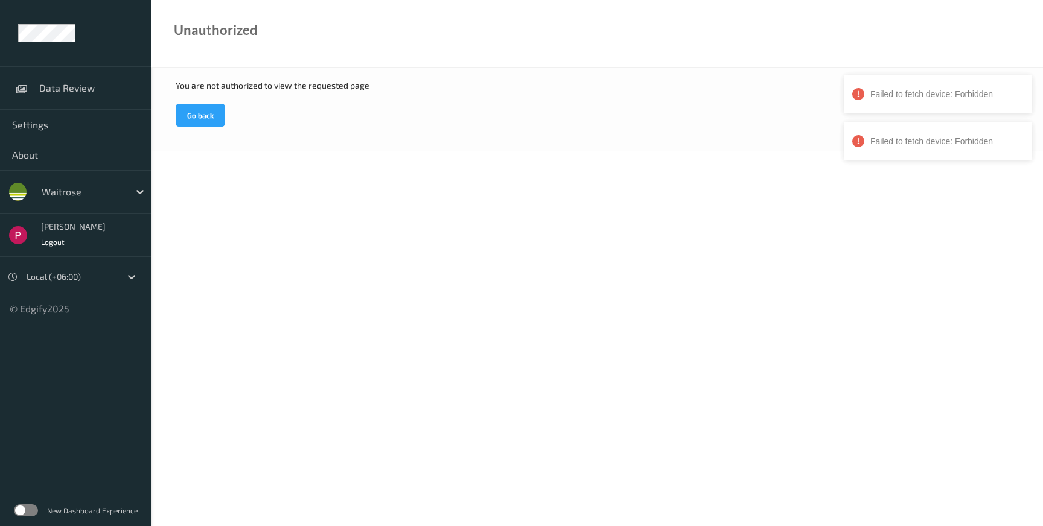
drag, startPoint x: 495, startPoint y: 220, endPoint x: 515, endPoint y: 226, distance: 21.2
drag, startPoint x: 519, startPoint y: 227, endPoint x: 506, endPoint y: 230, distance: 13.5
click at [52, 94] on link "Data Review" at bounding box center [75, 88] width 151 height 30
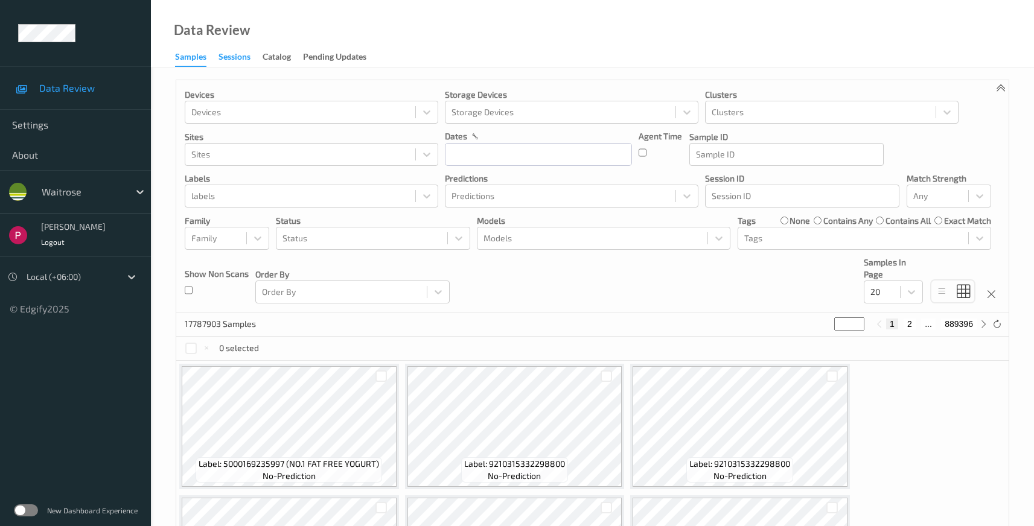
click at [231, 55] on div "Sessions" at bounding box center [234, 58] width 32 height 15
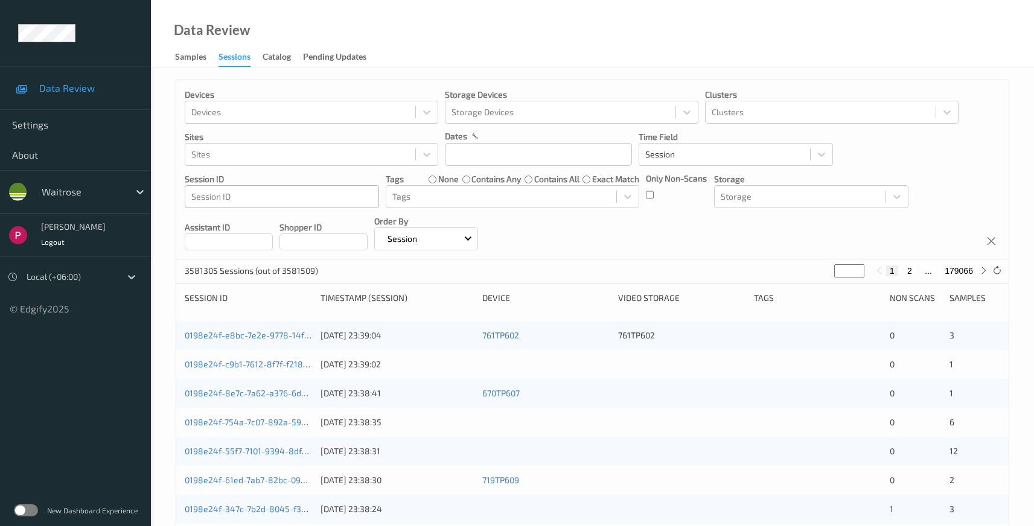
drag, startPoint x: 212, startPoint y: 202, endPoint x: 229, endPoint y: 204, distance: 16.5
click at [212, 202] on div at bounding box center [281, 196] width 181 height 14
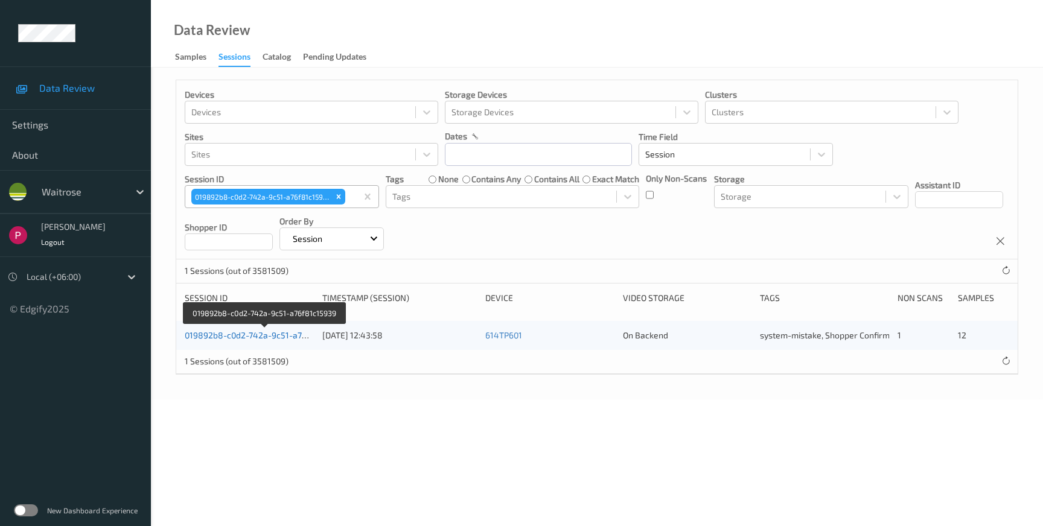
click at [244, 338] on link "019892b8-c0d2-742a-9c51-a76f81c15939" at bounding box center [265, 335] width 161 height 10
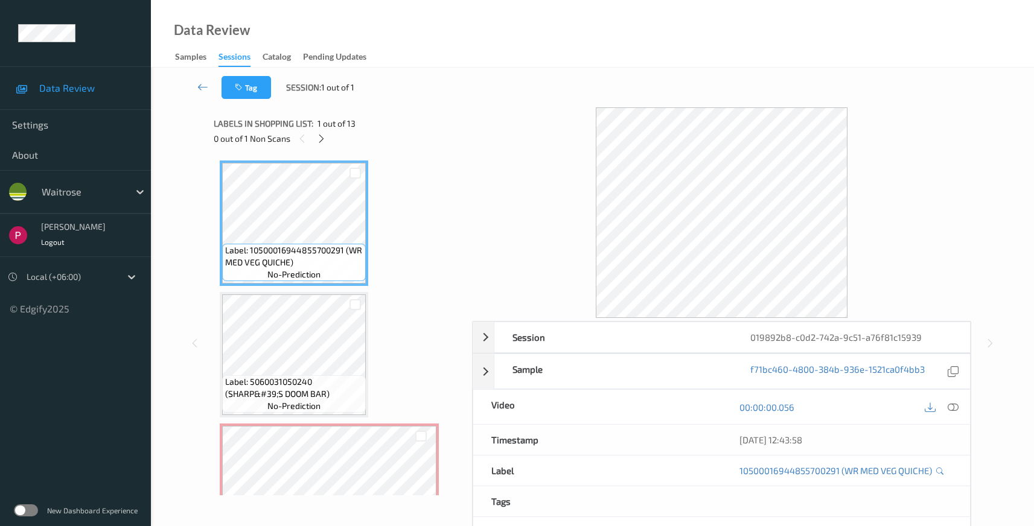
scroll to position [115, 0]
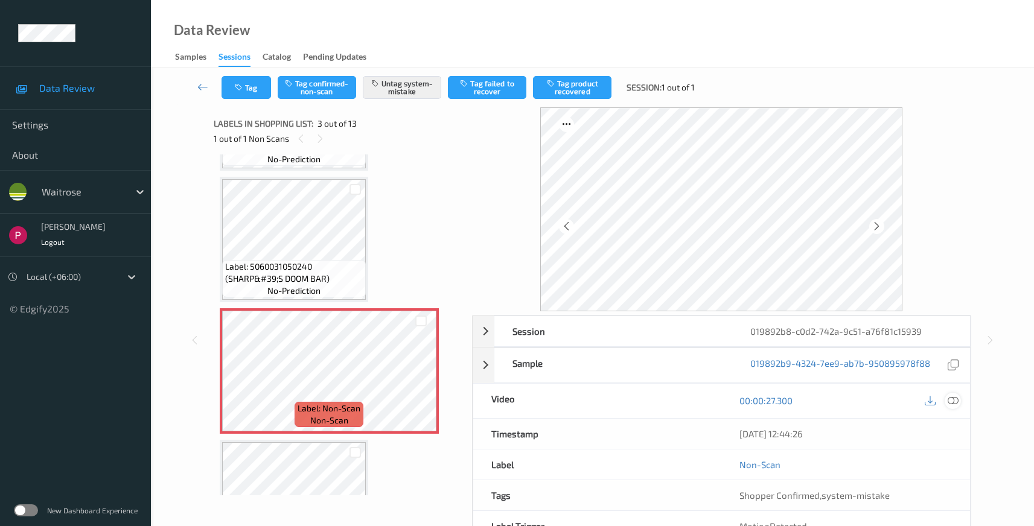
click at [956, 402] on icon at bounding box center [952, 400] width 11 height 11
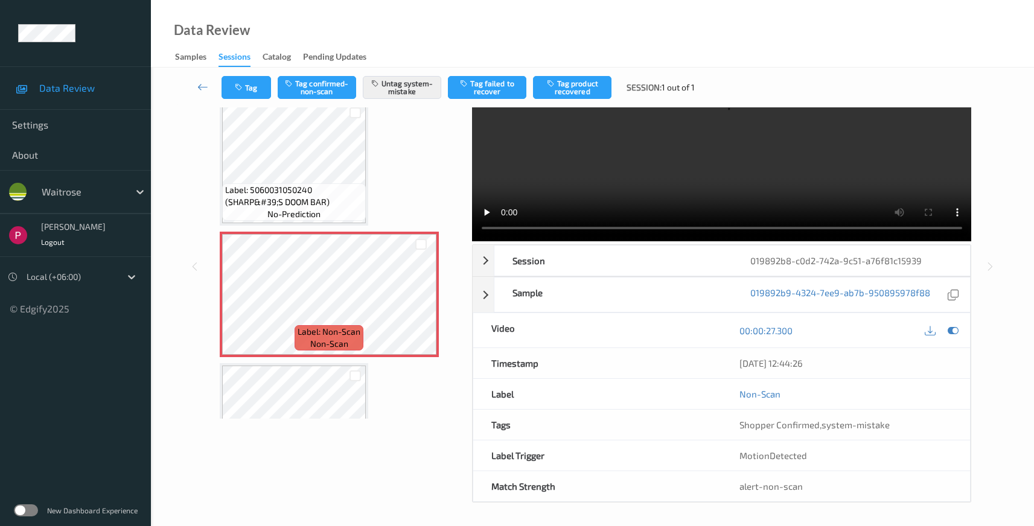
scroll to position [78, 0]
click at [597, 264] on div "Session" at bounding box center [613, 259] width 238 height 30
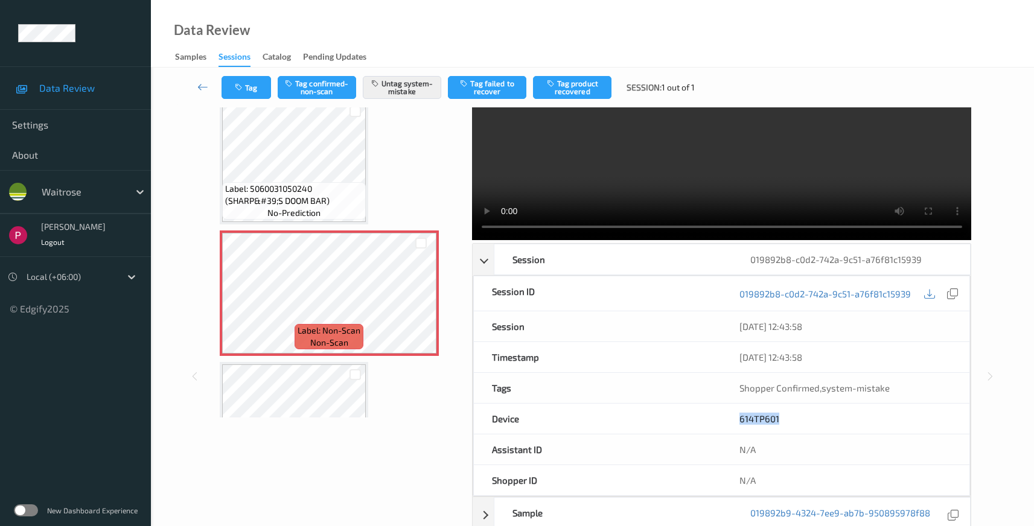
drag, startPoint x: 786, startPoint y: 422, endPoint x: 796, endPoint y: 430, distance: 12.4
click at [734, 421] on div "614TP601" at bounding box center [845, 419] width 248 height 30
copy link "614TP601"
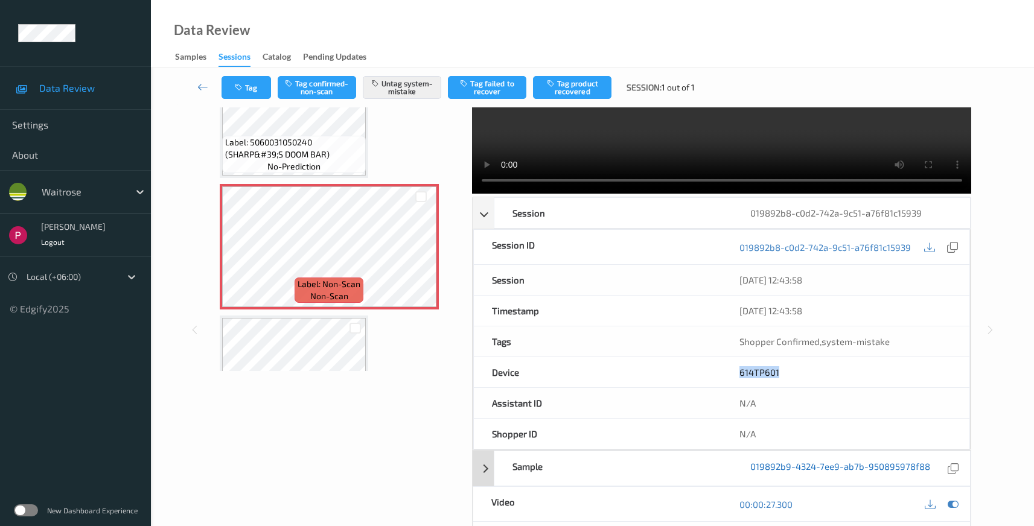
scroll to position [186, 0]
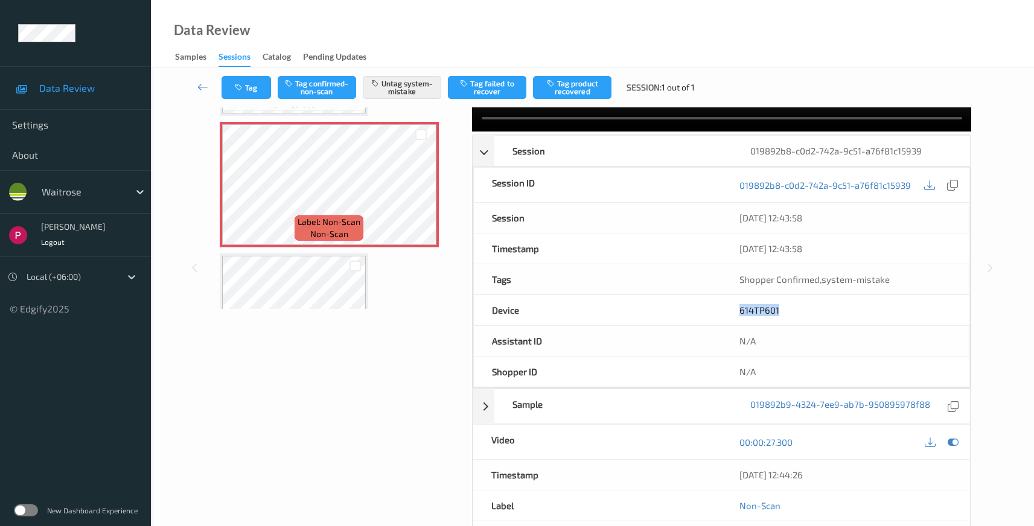
drag, startPoint x: 832, startPoint y: 477, endPoint x: 770, endPoint y: 496, distance: 64.9
click at [732, 473] on div "10/08/2025 12:44:26" at bounding box center [845, 475] width 249 height 30
copy div "10/08/2025 12:44:26"
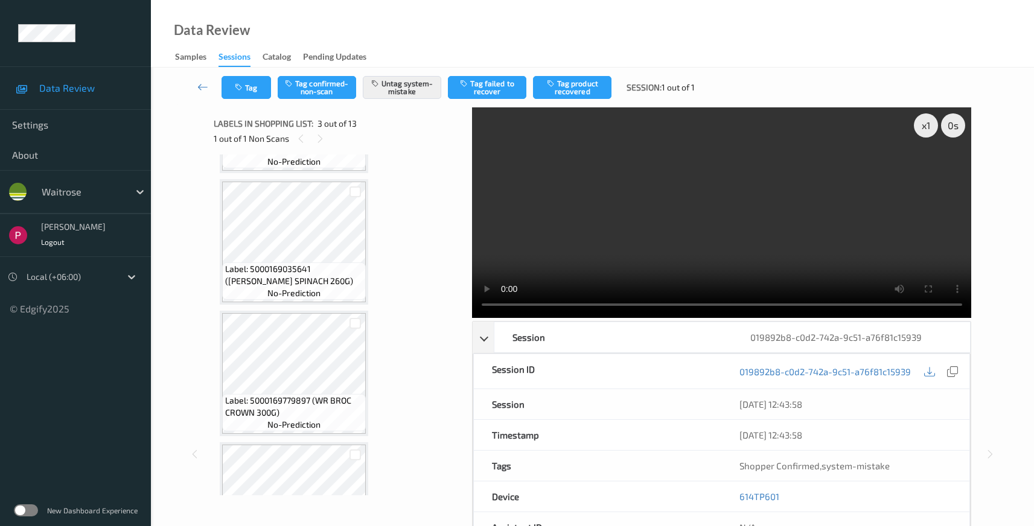
scroll to position [1375, 0]
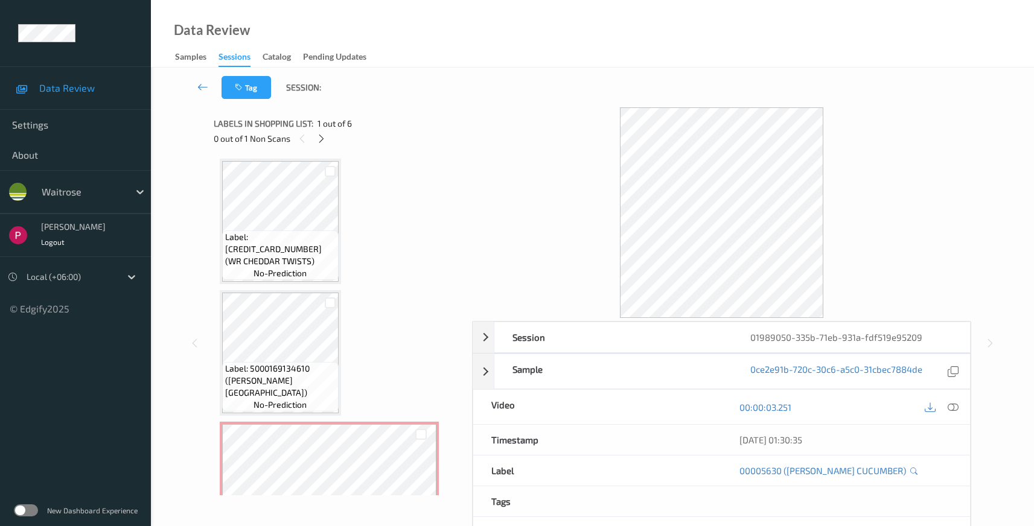
scroll to position [454, 0]
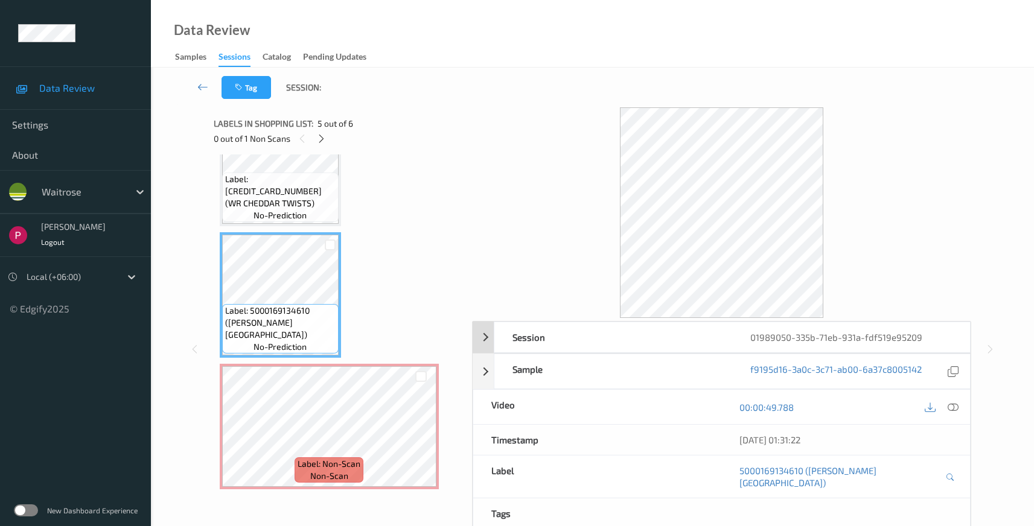
click at [847, 342] on div "01989050-335b-71eb-931a-fdf519e95209" at bounding box center [851, 337] width 238 height 30
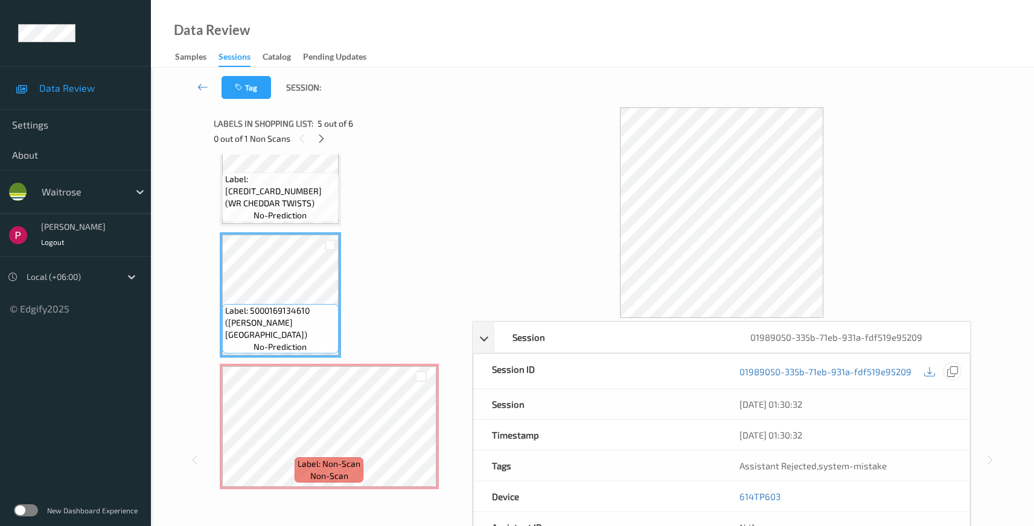
click at [955, 374] on icon at bounding box center [952, 371] width 11 height 11
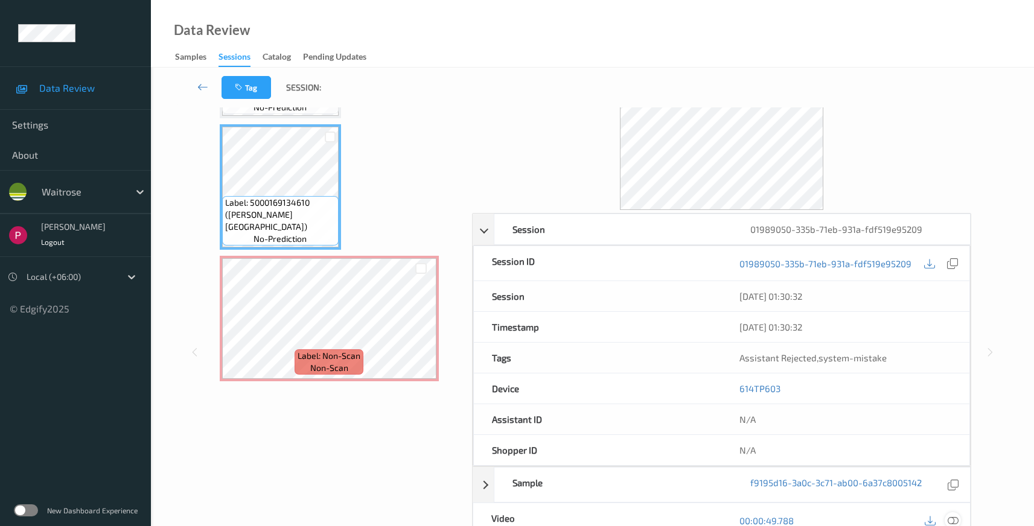
click at [955, 518] on icon at bounding box center [952, 520] width 11 height 11
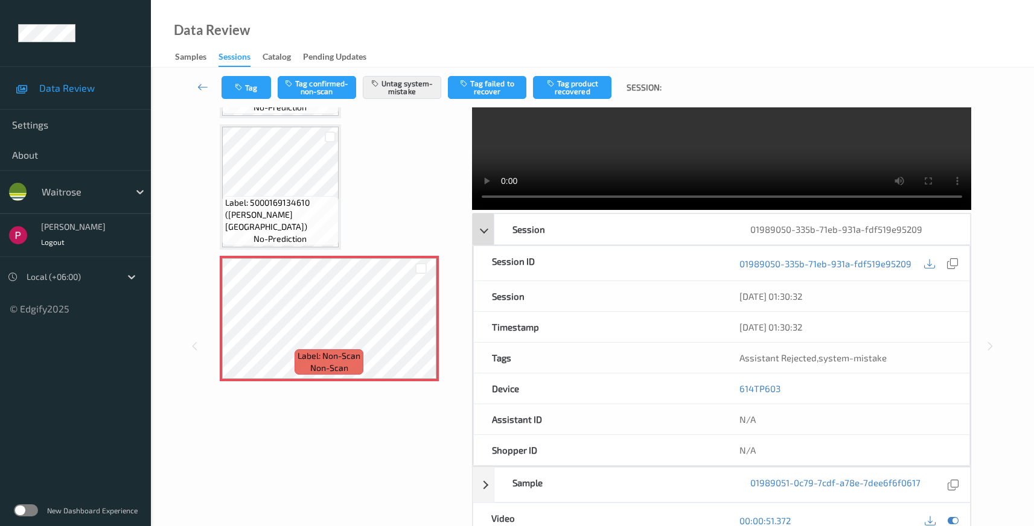
click at [885, 231] on div "01989050-335b-71eb-931a-fdf519e95209" at bounding box center [851, 229] width 238 height 30
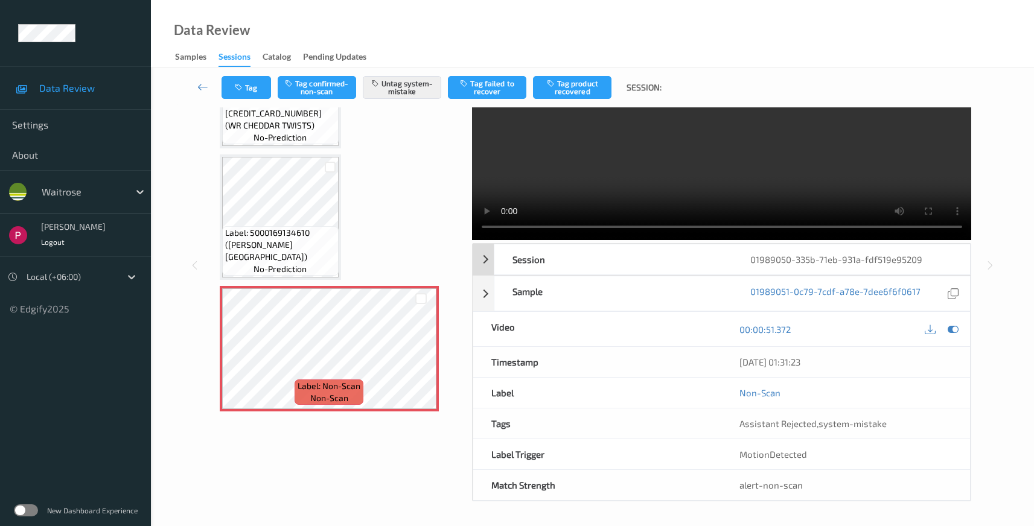
click at [751, 250] on div "01989050-335b-71eb-931a-fdf519e95209" at bounding box center [851, 259] width 238 height 30
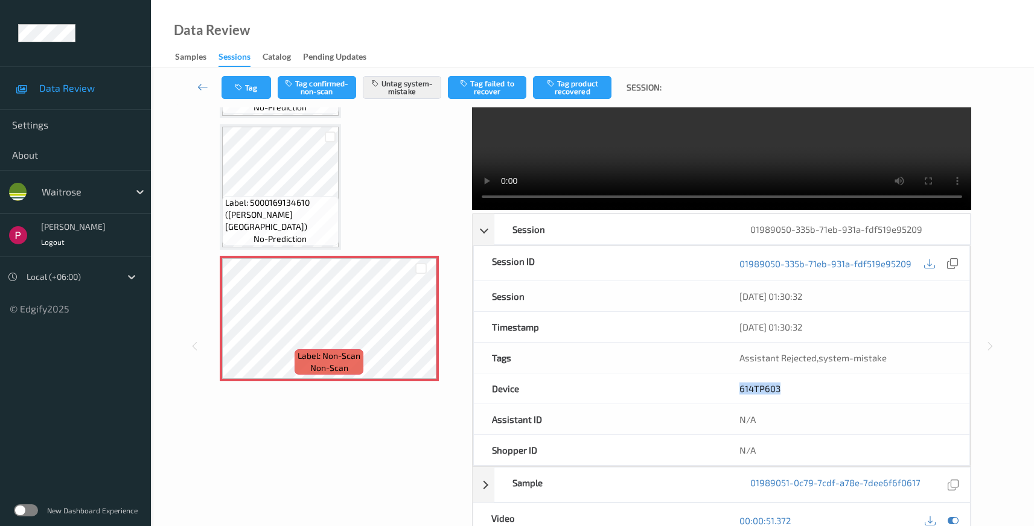
drag, startPoint x: 780, startPoint y: 387, endPoint x: 723, endPoint y: 387, distance: 56.7
click at [723, 387] on div "614TP603" at bounding box center [845, 389] width 248 height 30
copy link "614TP603"
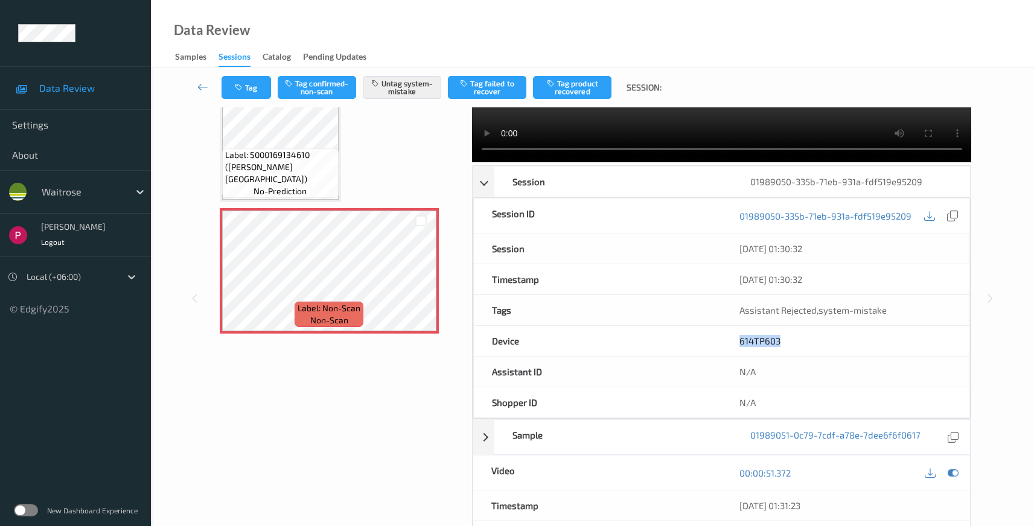
scroll to position [299, 0]
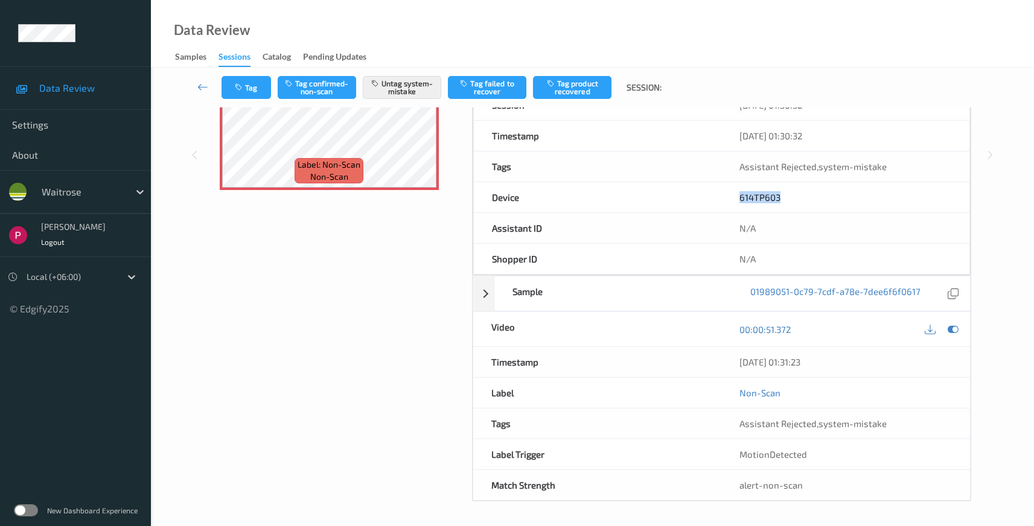
drag, startPoint x: 836, startPoint y: 362, endPoint x: 731, endPoint y: 363, distance: 105.0
click at [731, 363] on div "10/08/2025 01:31:23" at bounding box center [845, 362] width 249 height 30
copy div "10/08/2025 01:31:23"
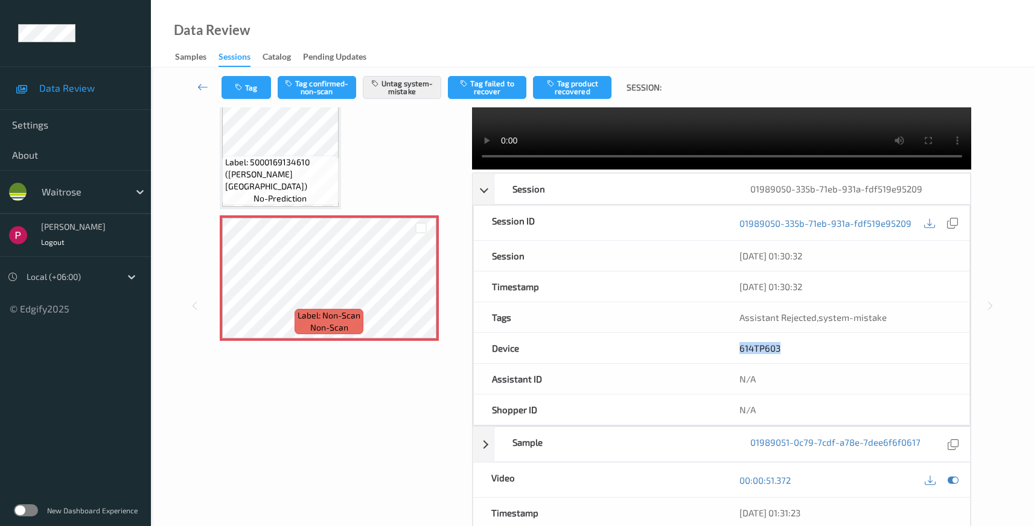
scroll to position [0, 0]
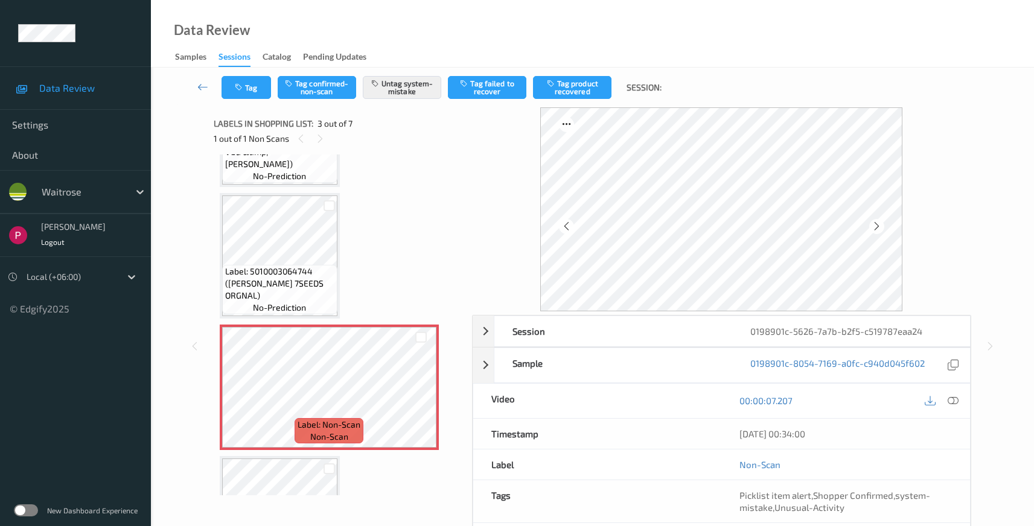
scroll to position [97, 0]
click at [820, 335] on div "0198901c-5626-7a7b-b2f5-c519787eaa24" at bounding box center [851, 331] width 238 height 30
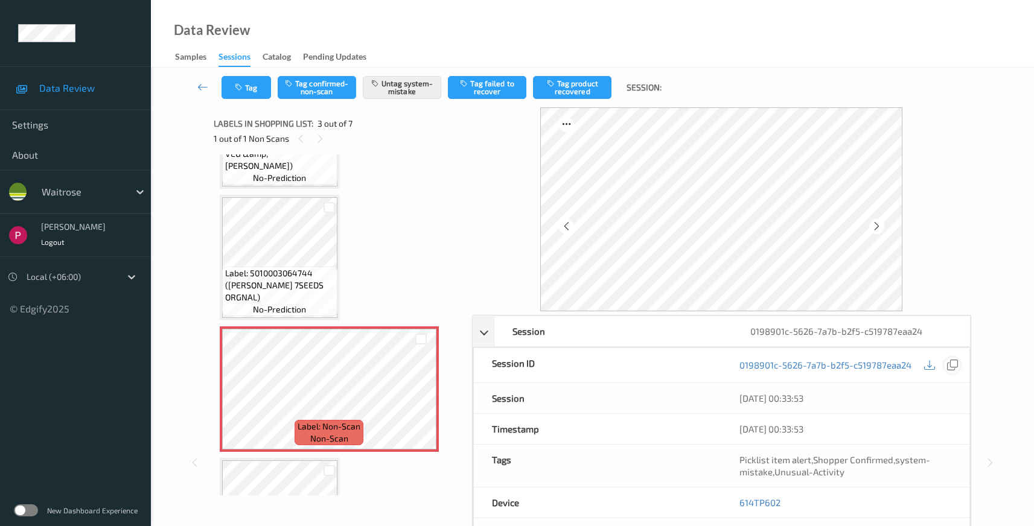
click at [953, 364] on icon at bounding box center [952, 365] width 11 height 11
drag, startPoint x: 774, startPoint y: 500, endPoint x: 712, endPoint y: 494, distance: 61.8
click at [712, 494] on div "Device 614TP602" at bounding box center [721, 503] width 497 height 31
click at [821, 507] on div "614TP602" at bounding box center [845, 503] width 248 height 30
drag, startPoint x: 795, startPoint y: 506, endPoint x: 751, endPoint y: 504, distance: 43.5
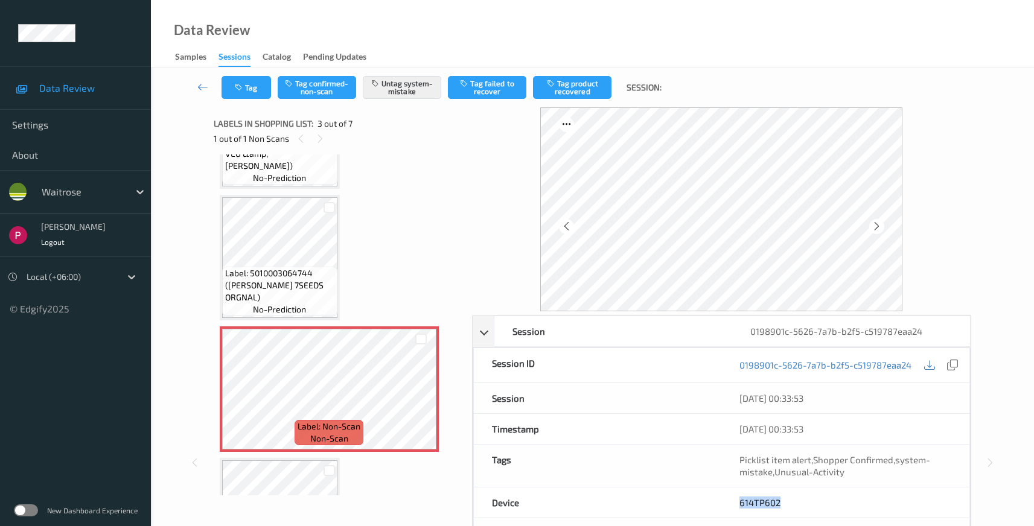
click at [740, 500] on div "614TP602" at bounding box center [845, 503] width 248 height 30
copy link "614TP602"
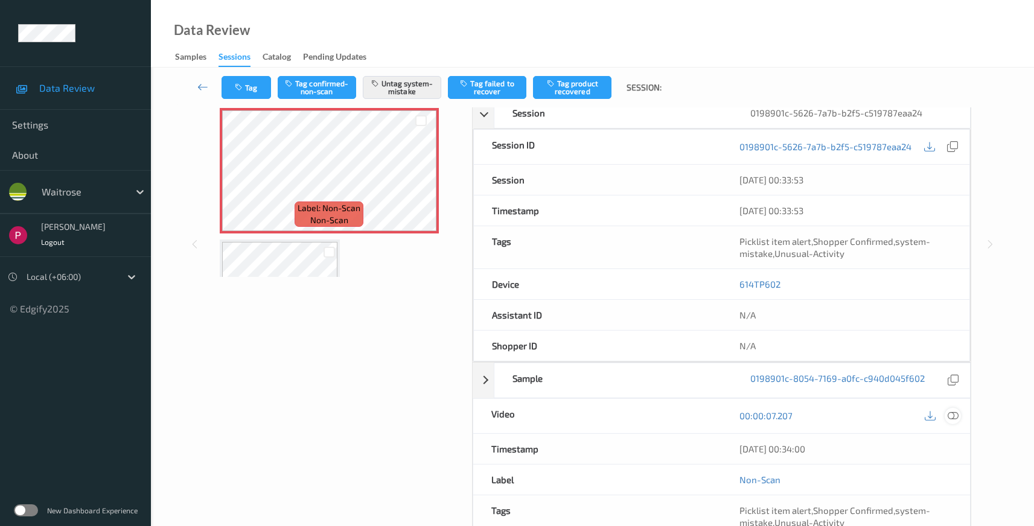
click at [955, 415] on icon at bounding box center [952, 415] width 11 height 11
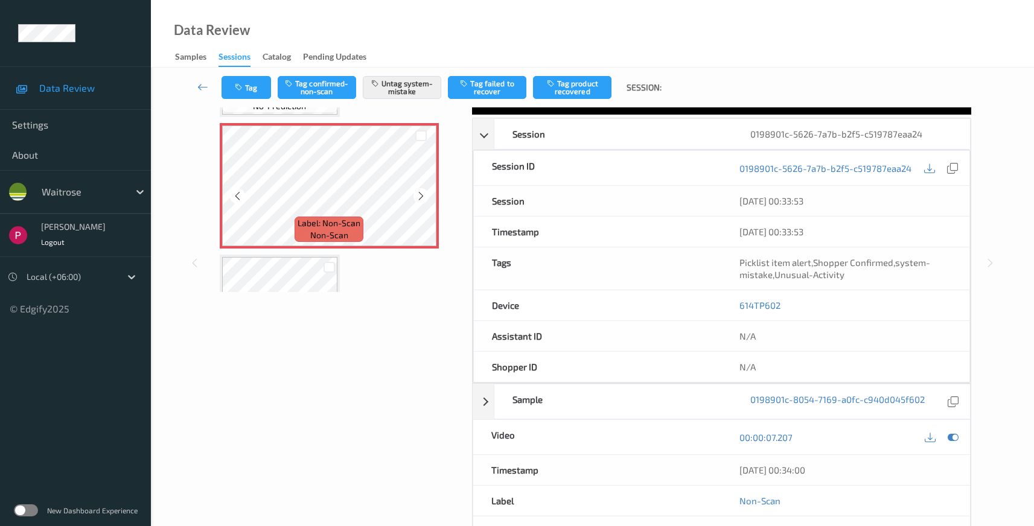
scroll to position [218, 0]
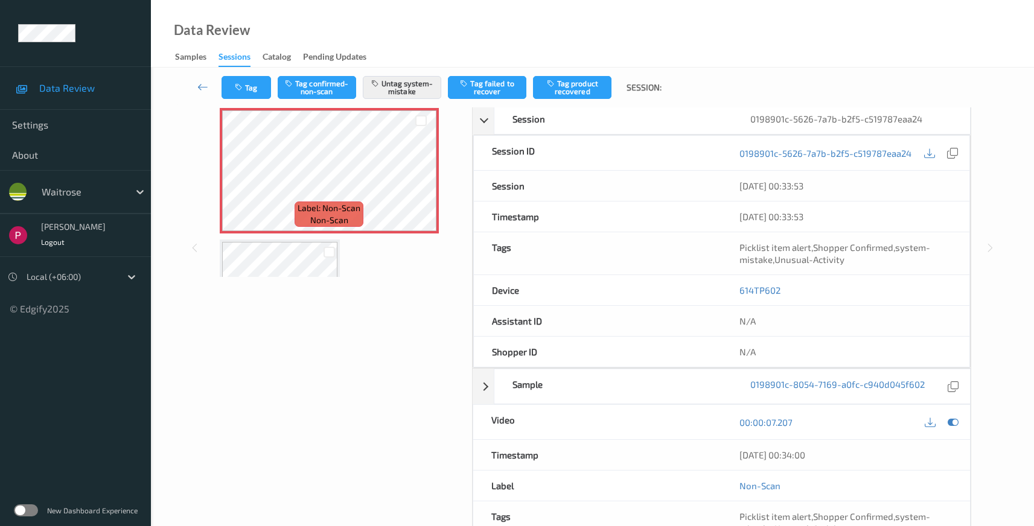
drag, startPoint x: 832, startPoint y: 459, endPoint x: 734, endPoint y: 457, distance: 98.4
click at [734, 457] on div "10/08/2025 00:34:00" at bounding box center [845, 455] width 249 height 30
copy div "10/08/2025 00:34:00"
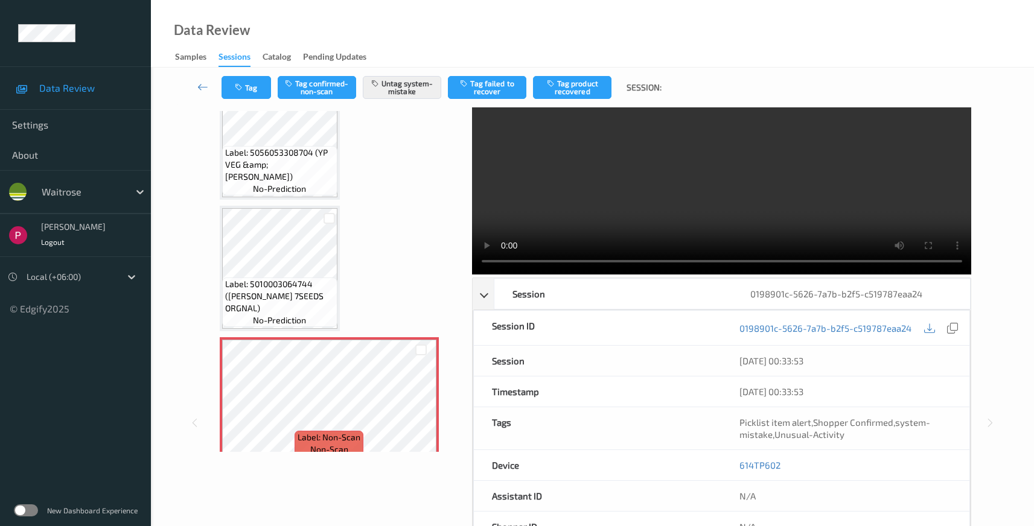
scroll to position [352, 0]
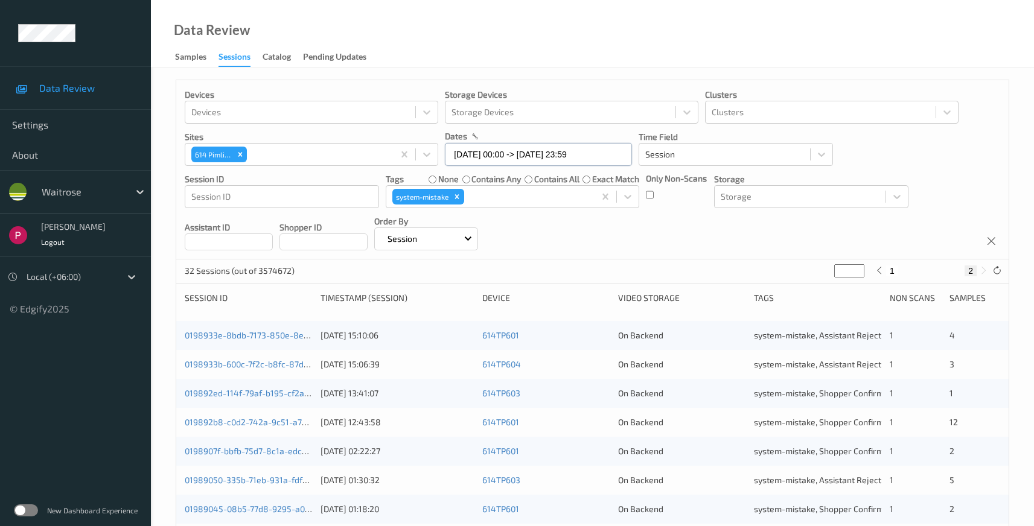
click at [520, 151] on input "10/08/2025 00:00 -> 10/08/2025 23:59" at bounding box center [538, 154] width 187 height 23
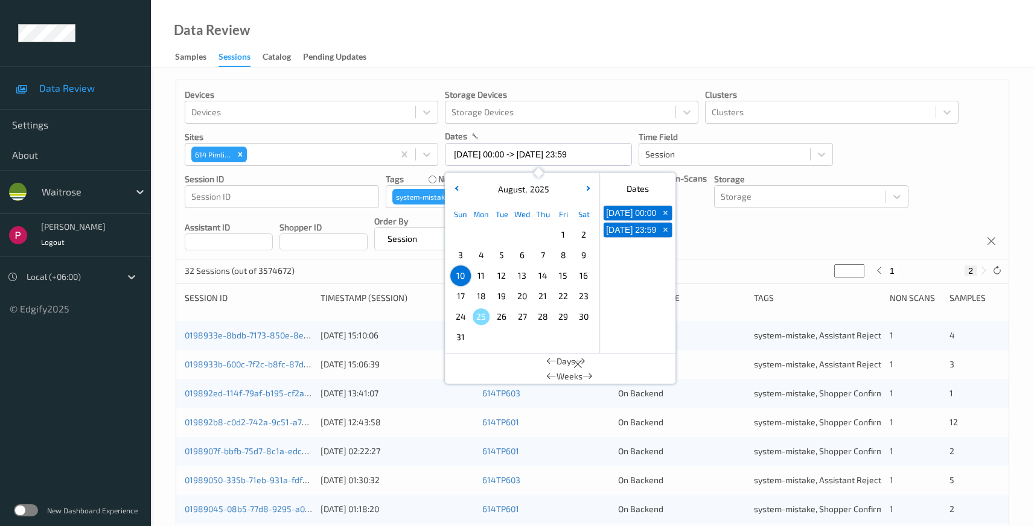
click at [579, 252] on span "9" at bounding box center [583, 255] width 17 height 17
type input "09/08/2025 00:00"
type input "*"
click at [579, 252] on span "9" at bounding box center [583, 255] width 17 height 17
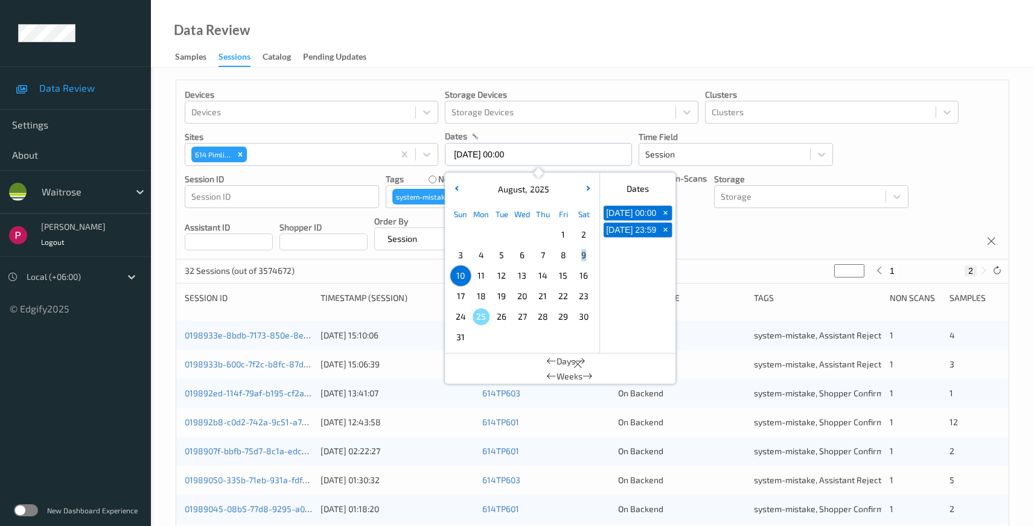
type input "09/08/2025 00:00 -> 09/08/2025 23:59"
click at [678, 232] on div "Devices Devices Storage Devices Storage Devices Clusters Clusters Sites 614 Pim…" at bounding box center [592, 169] width 832 height 179
